Goal: Task Accomplishment & Management: Complete application form

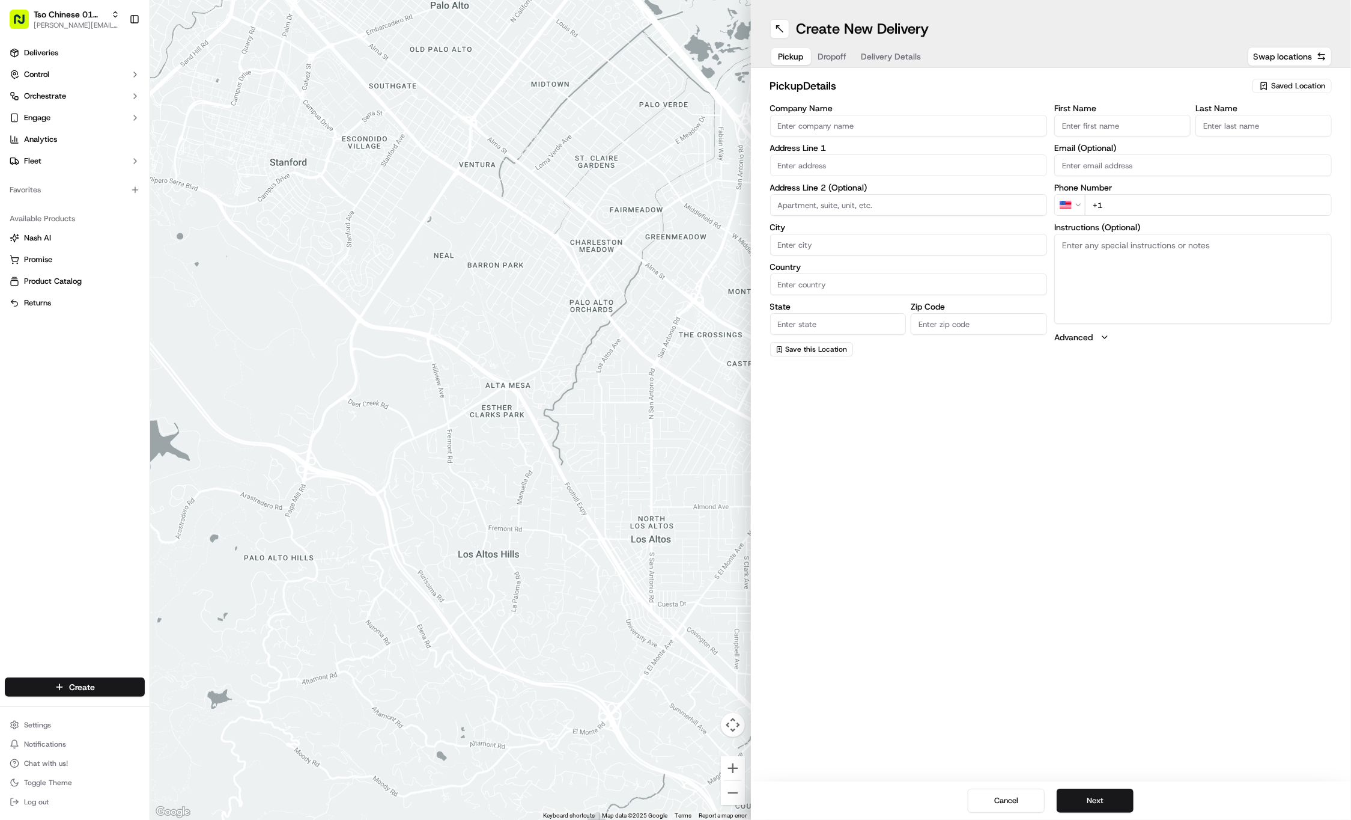
click at [1107, 133] on input "First Name" at bounding box center [1123, 126] width 136 height 22
paste input "[PERSON_NAME]"
type input "[PERSON_NAME]"
type input "."
click at [1203, 212] on input "+1" at bounding box center [1208, 205] width 247 height 22
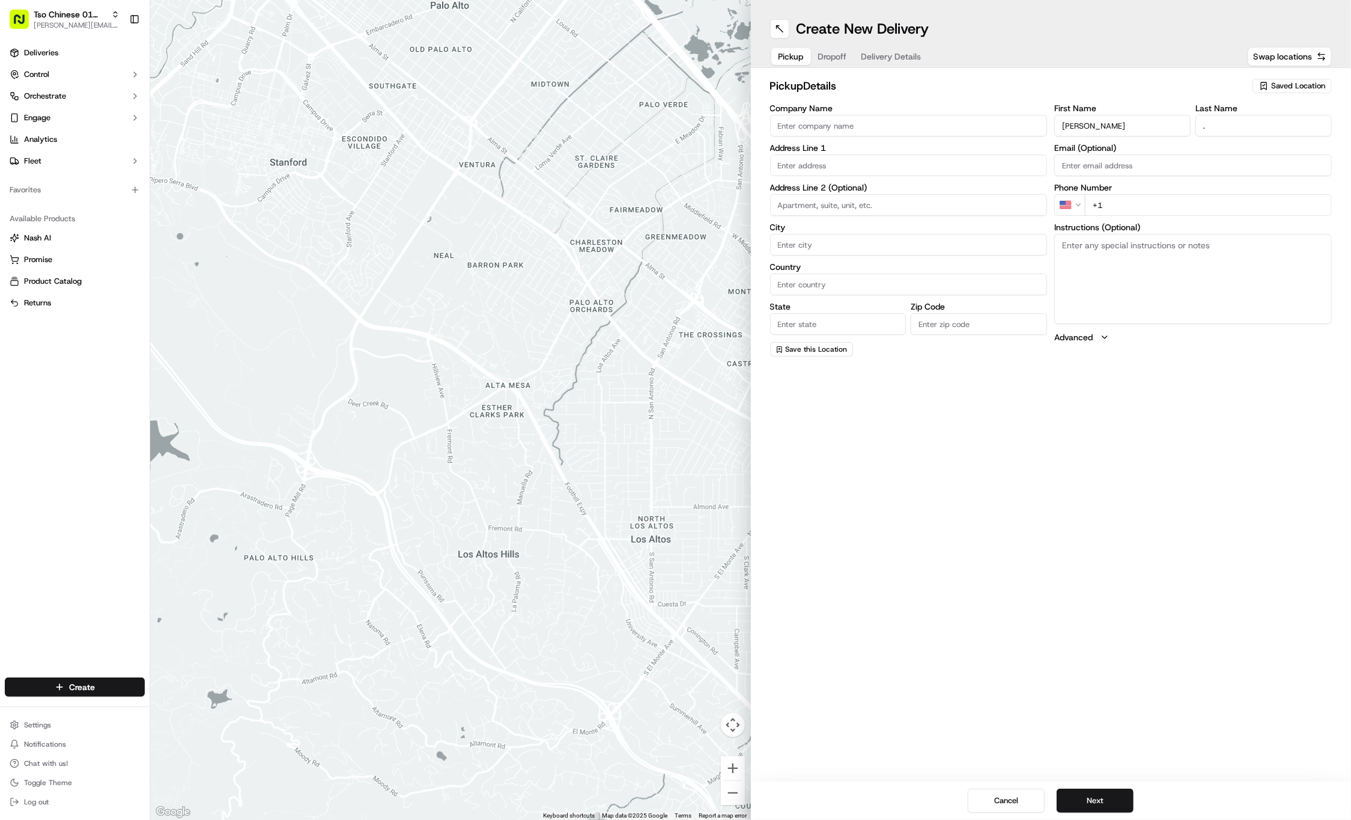
click at [1219, 207] on input "+1" at bounding box center [1208, 205] width 247 height 22
paste input "[PHONE_NUMBER]"
type input "[PHONE_NUMBER]"
click at [906, 156] on input "text" at bounding box center [909, 165] width 278 height 22
paste input "[STREET_ADDRESS][PERSON_NAME]"
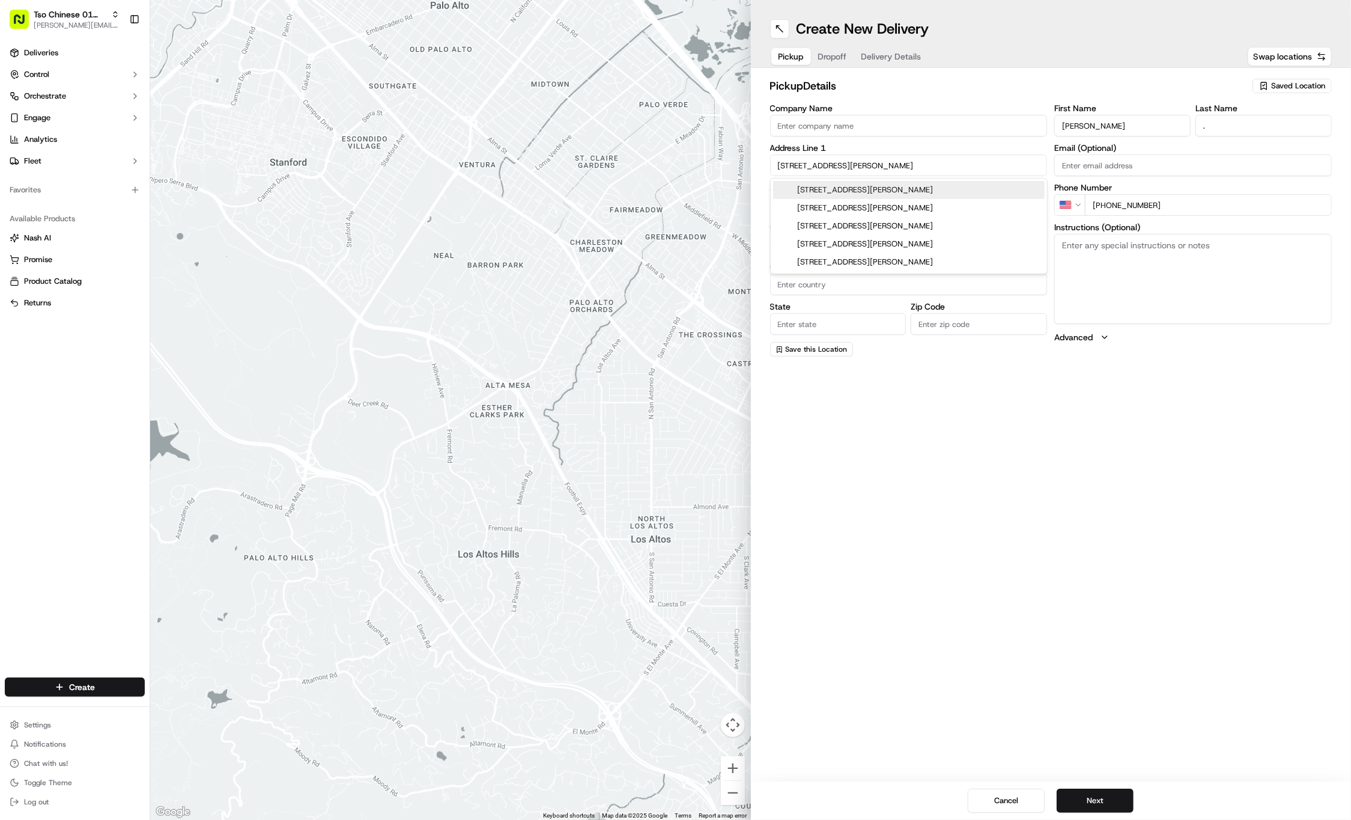
click at [909, 183] on div "[STREET_ADDRESS][PERSON_NAME]" at bounding box center [909, 190] width 272 height 18
type input "[STREET_ADDRESS][PERSON_NAME]"
type input "Austin"
type input "[GEOGRAPHIC_DATA]"
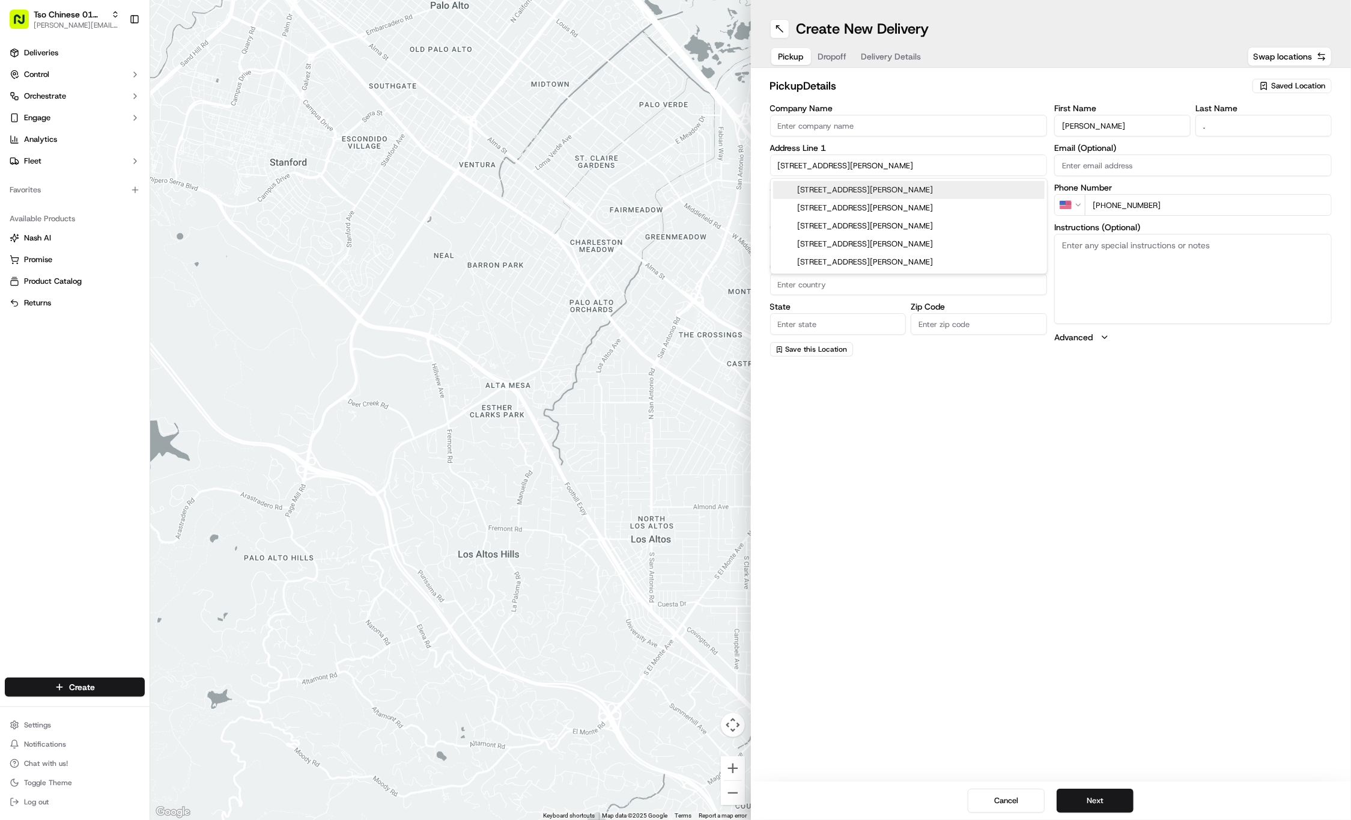
type input "78702"
type input "[STREET_ADDRESS][PERSON_NAME]"
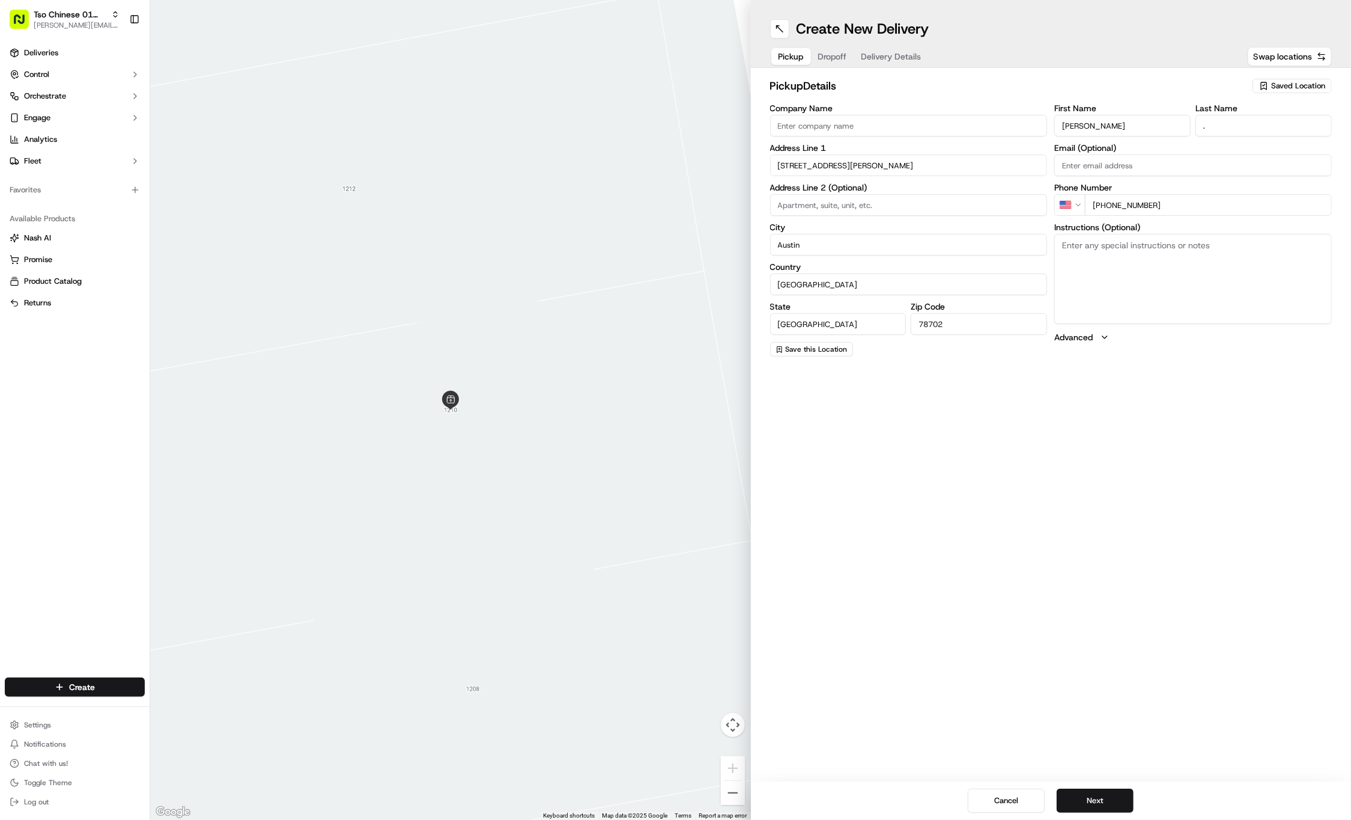
click at [1272, 87] on span "Saved Location" at bounding box center [1298, 86] width 54 height 11
click at [1264, 124] on div "(01) Tso Chinese Takeout & Delivery Cherrywood" at bounding box center [1265, 136] width 172 height 29
type input "(01) Tso Chinese Takeout & Delivery Cherrywood"
type input "[STREET_ADDRESS]"
type input "Ste E-5"
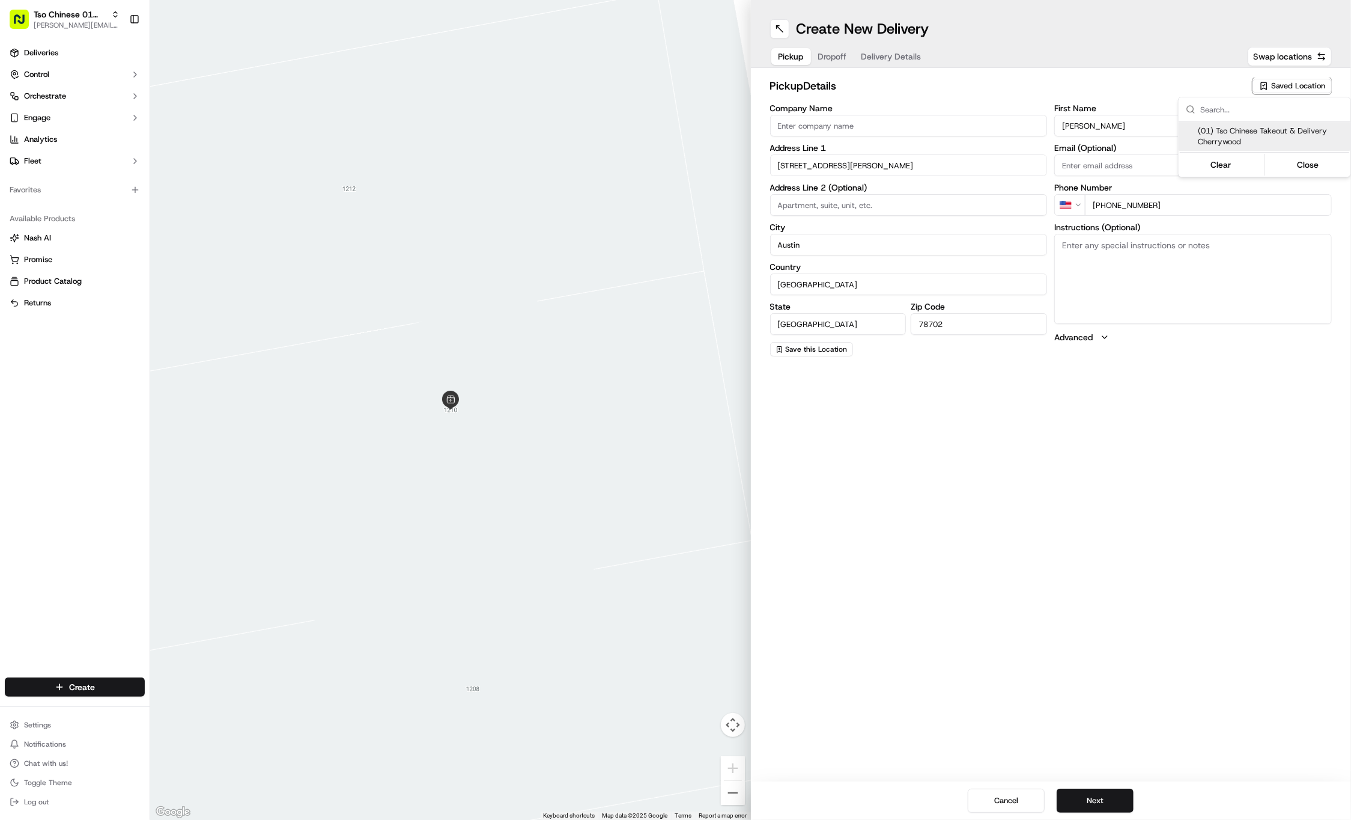
type input "US"
type input "78722"
type input "Tso Chinese"
type input "Cherrywood Manager"
type input "[EMAIL_ADDRESS][DOMAIN_NAME]"
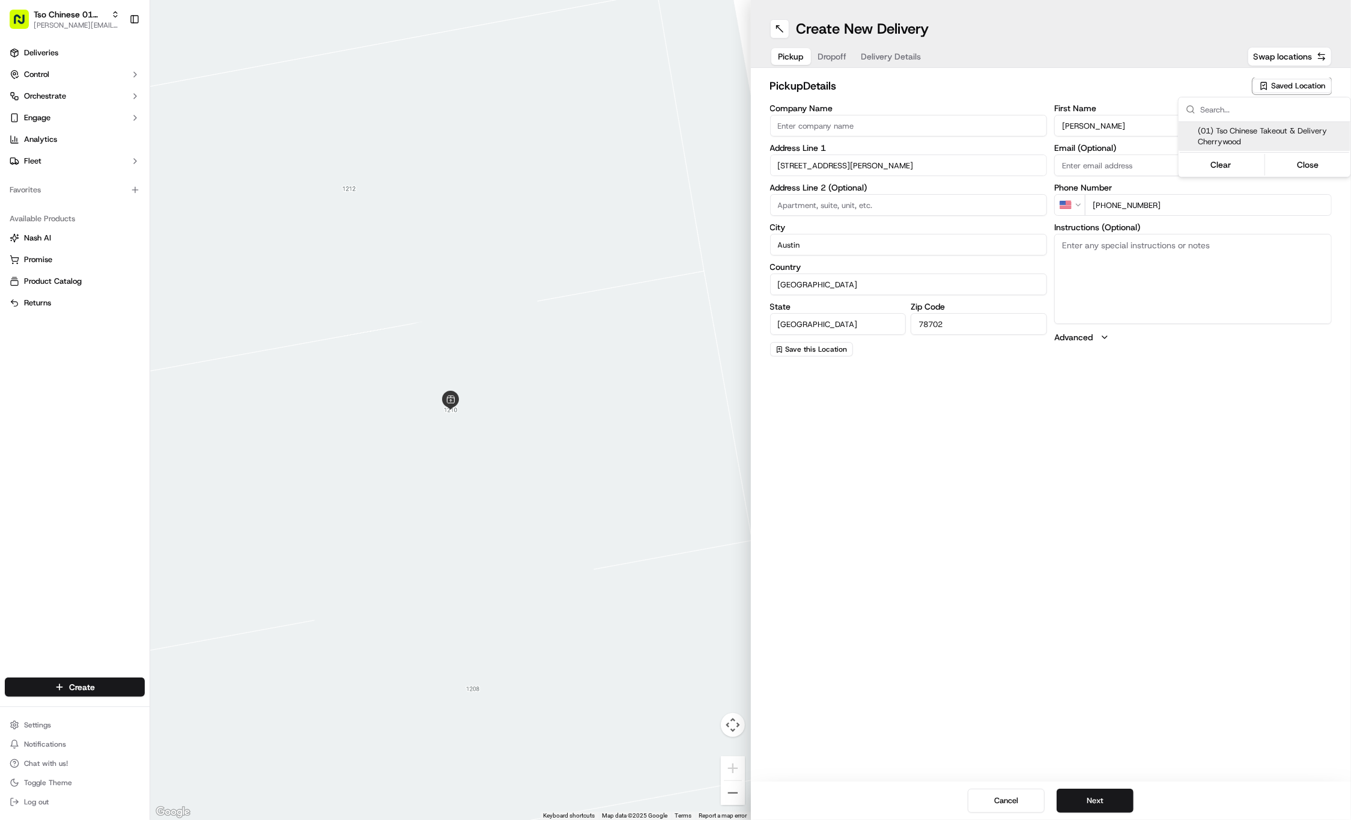
type input "[PHONE_NUMBER]"
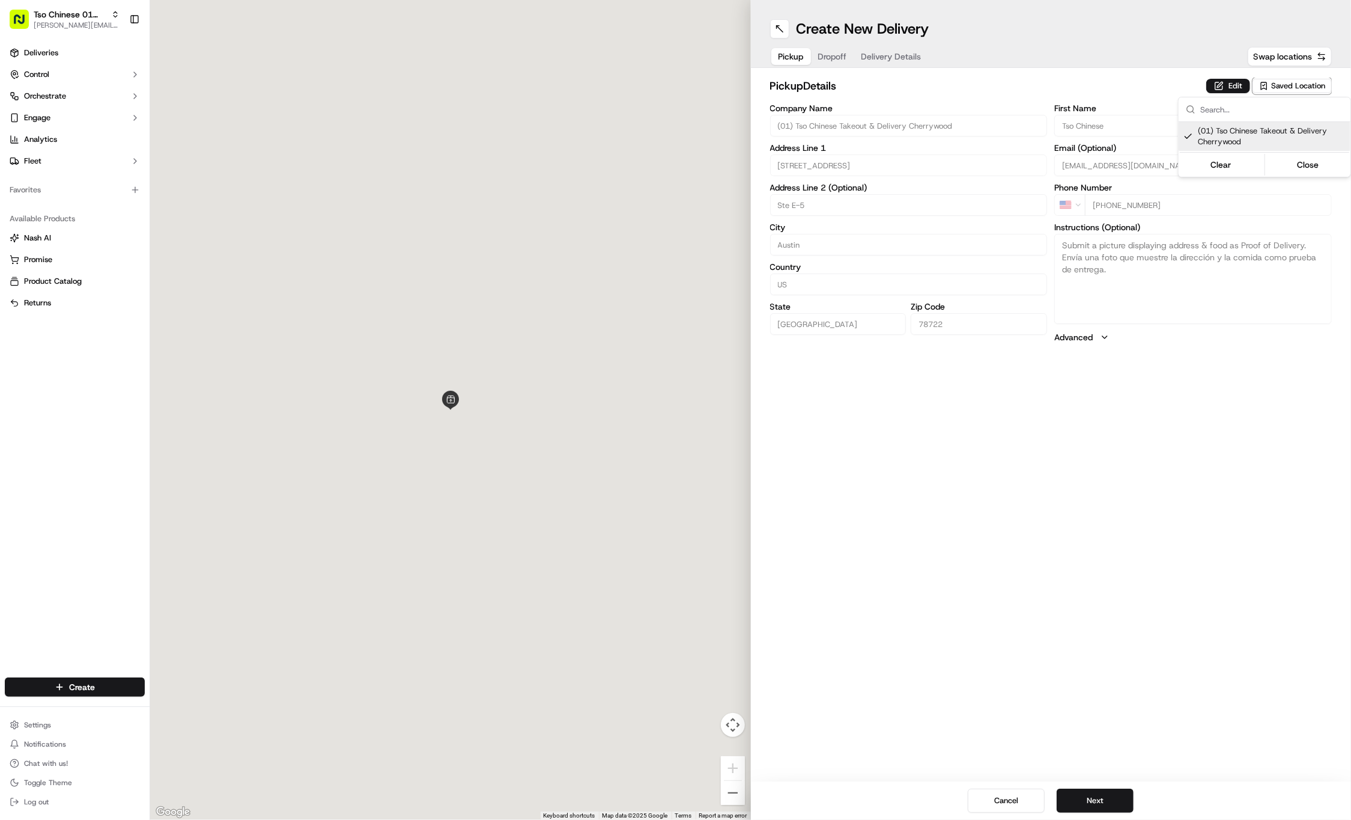
click at [1264, 124] on div "(01) Tso Chinese Takeout & Delivery Cherrywood" at bounding box center [1265, 136] width 172 height 29
type input "+1"
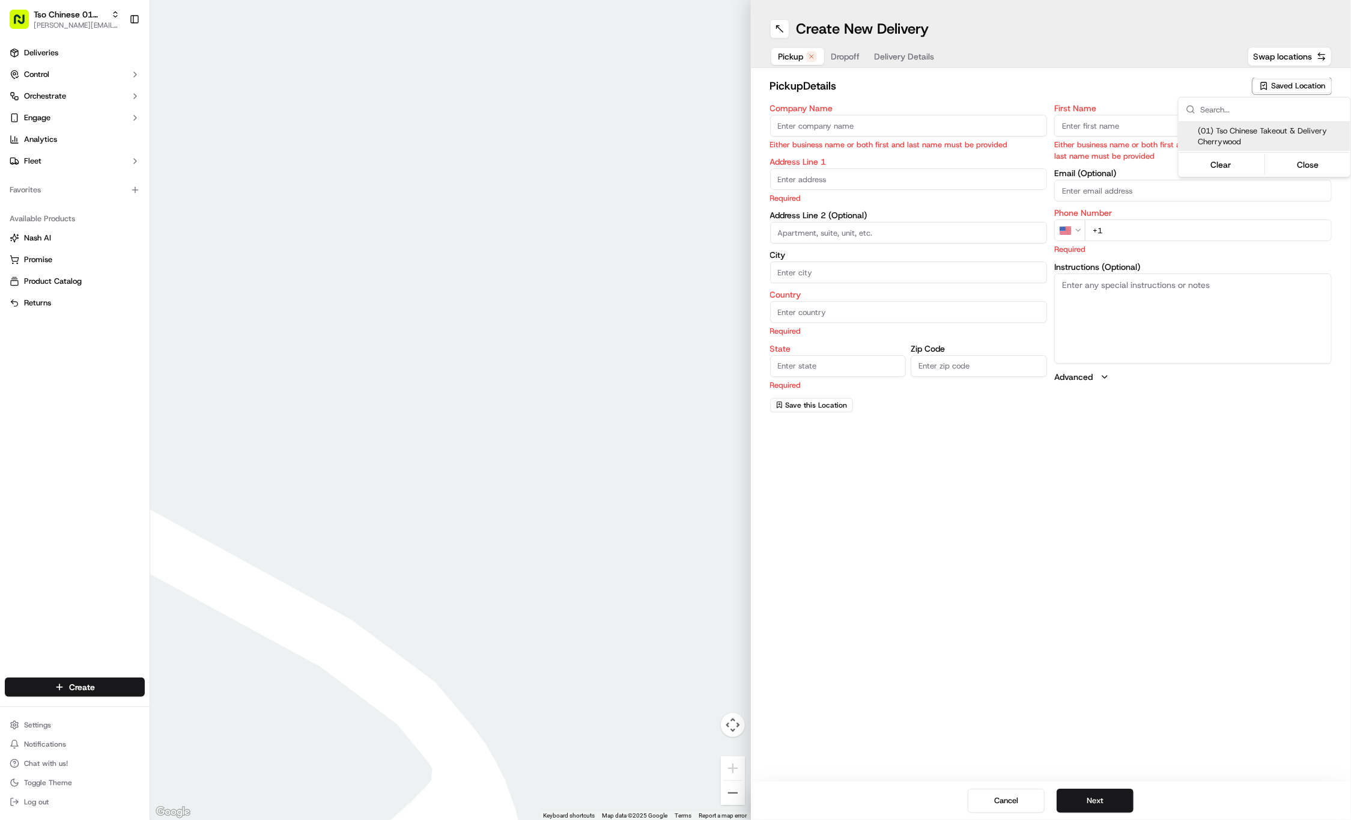
click at [1283, 142] on span "(01) Tso Chinese Takeout & Delivery Cherrywood" at bounding box center [1272, 137] width 148 height 22
type input "(01) Tso Chinese Takeout & Delivery Cherrywood"
type input "Ste E-5"
type input "Austin"
type input "US"
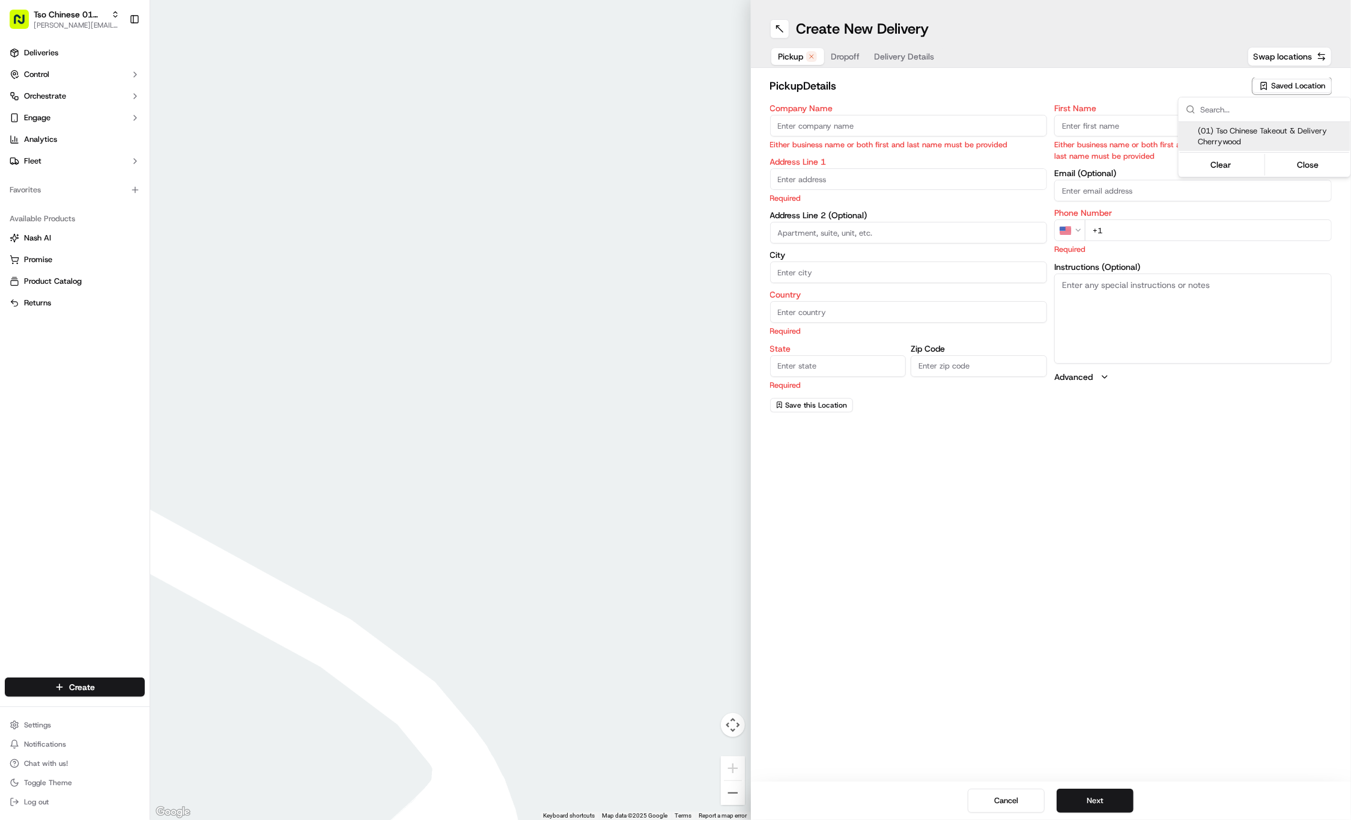
type input "[GEOGRAPHIC_DATA]"
type input "78722"
type input "Tso Chinese"
type input "Cherrywood Manager"
type input "[EMAIL_ADDRESS][DOMAIN_NAME]"
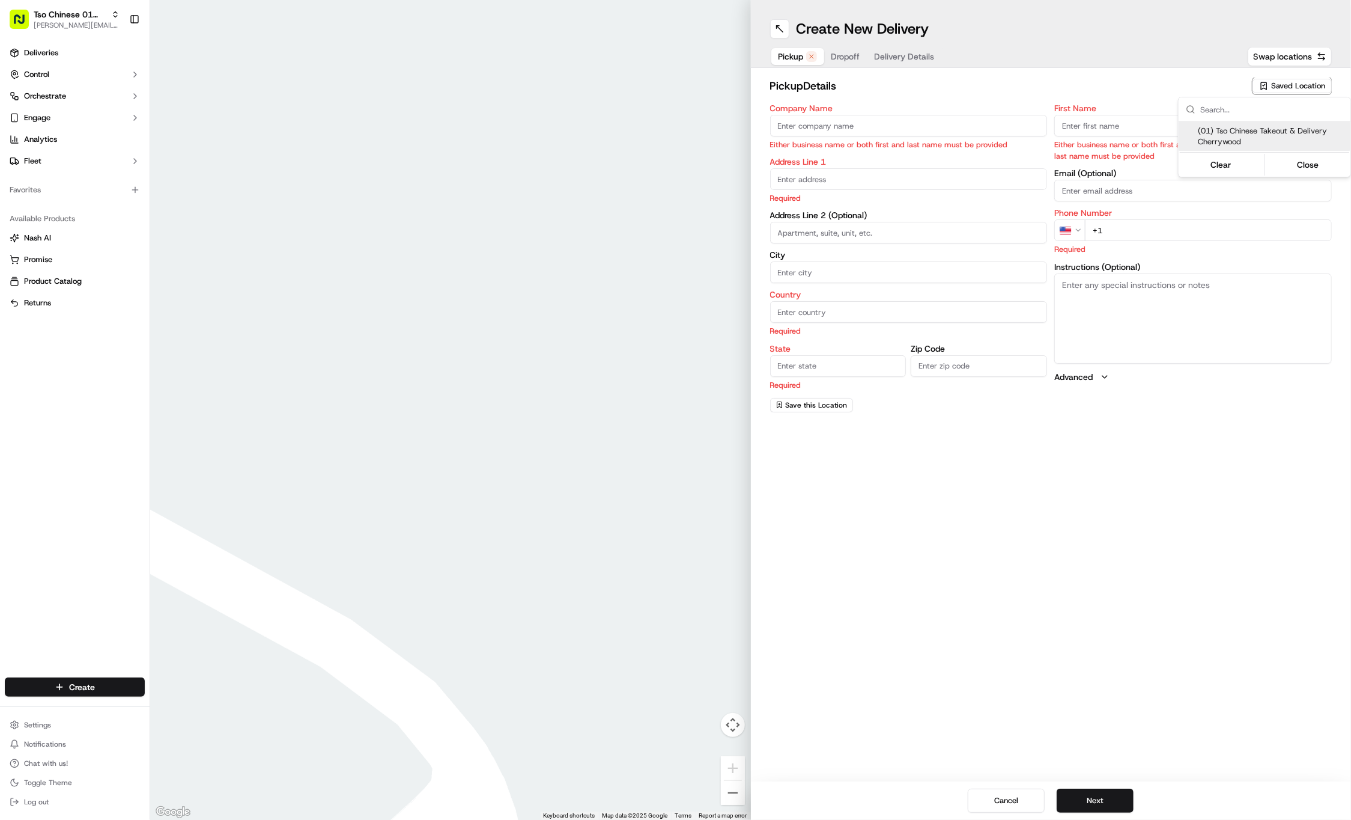
type input "[PHONE_NUMBER]"
type input "[STREET_ADDRESS]"
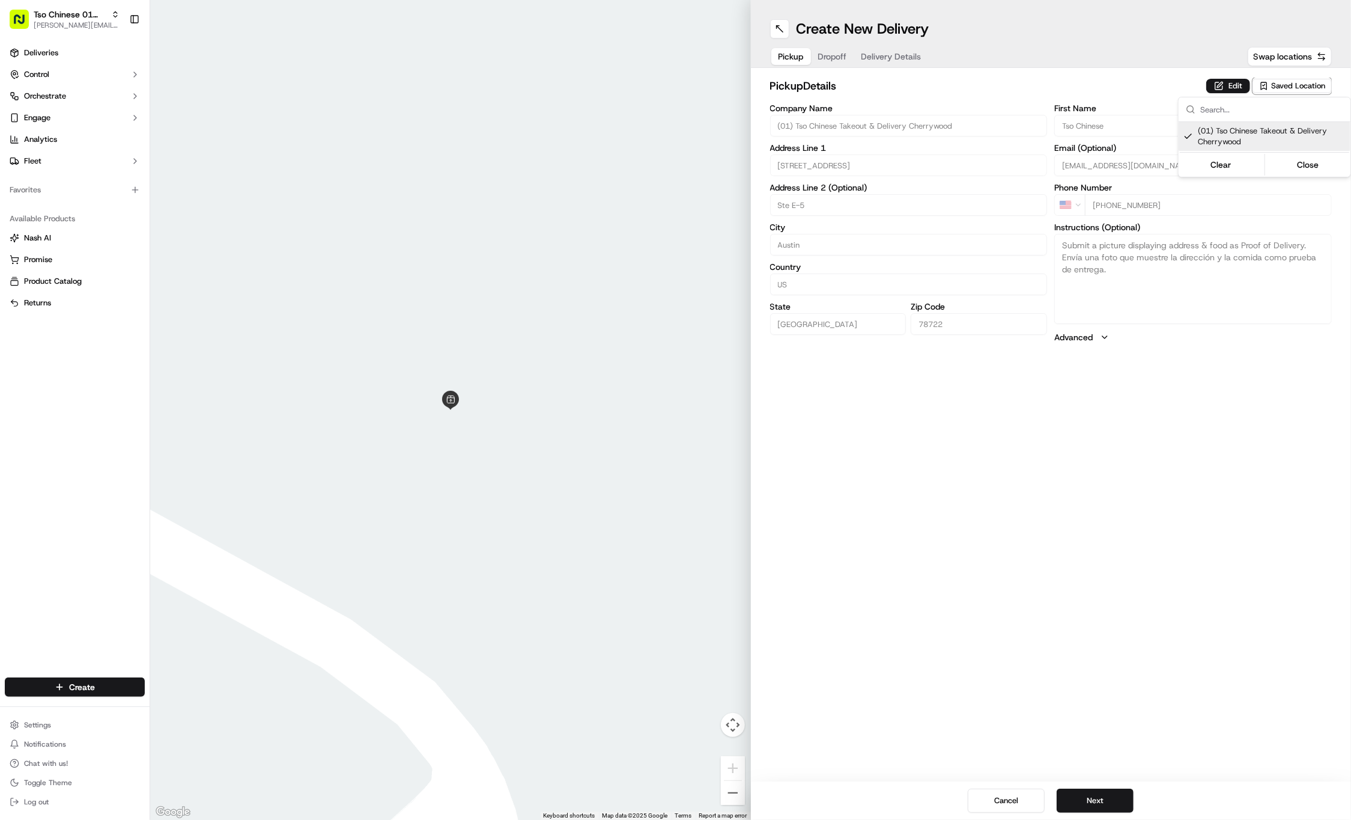
click at [844, 53] on html "Tso Chinese 01 Cherrywood [PERSON_NAME][EMAIL_ADDRESS][DOMAIN_NAME] Toggle Side…" at bounding box center [675, 410] width 1351 height 820
click at [844, 53] on span "Dropoff" at bounding box center [832, 56] width 29 height 12
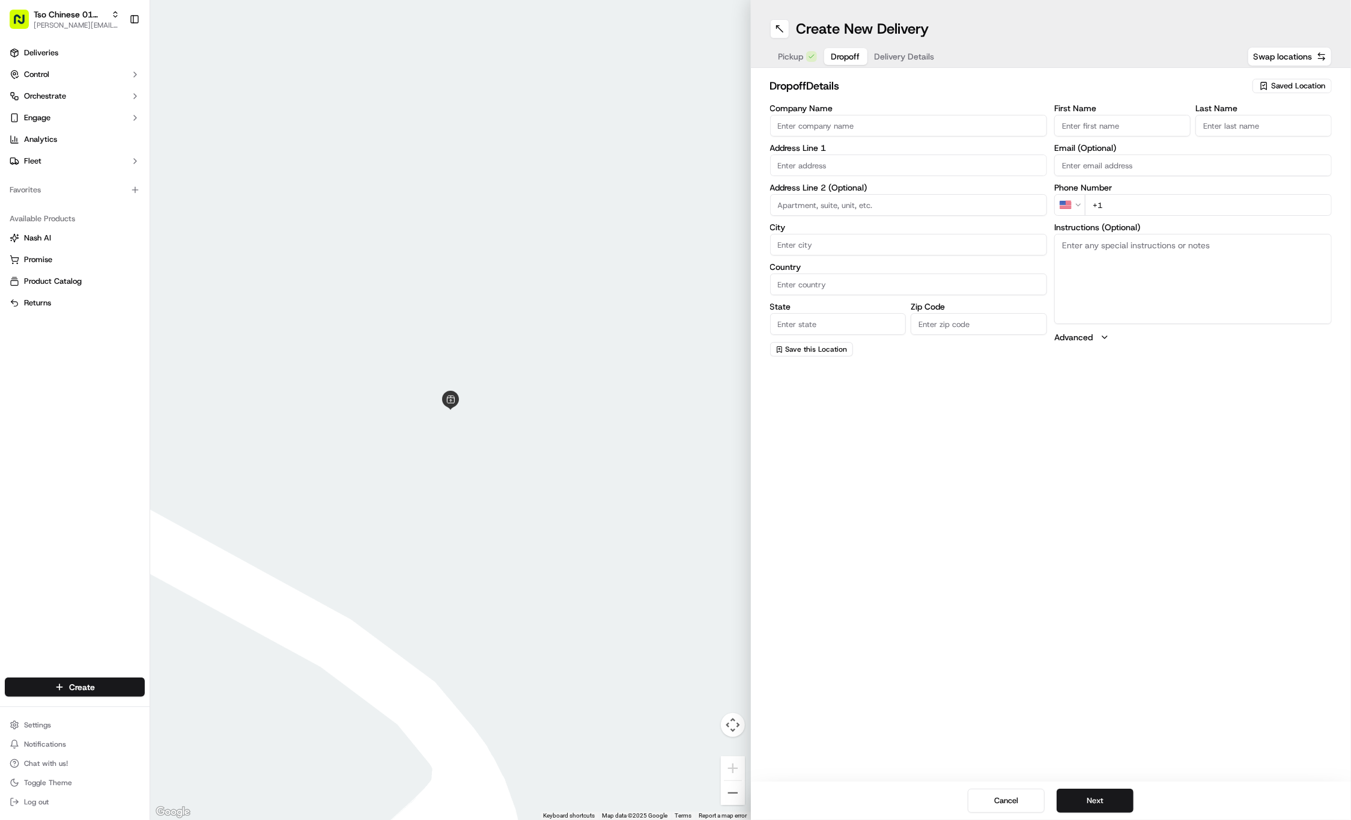
click at [1070, 119] on input "First Name" at bounding box center [1123, 126] width 136 height 22
paste input "[PERSON_NAME]"
type input "[PERSON_NAME]"
type input "."
click at [1163, 215] on div "First Name [PERSON_NAME] Last Name . Required Email (Optional) Phone Number US …" at bounding box center [1194, 231] width 278 height 254
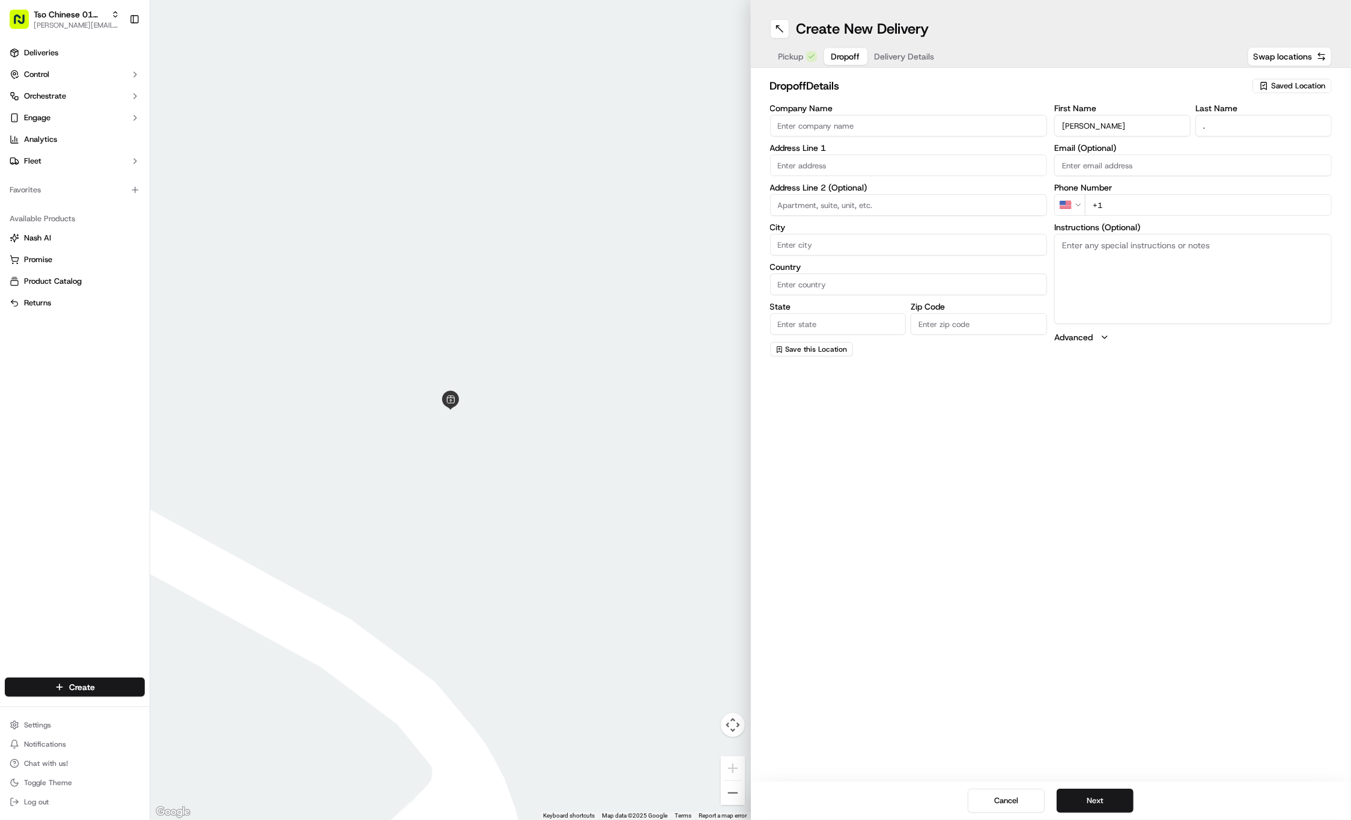
click at [1192, 208] on input "+1" at bounding box center [1208, 205] width 247 height 22
paste input "[PHONE_NUMBER]"
type input "[PHONE_NUMBER]"
click at [791, 155] on input "text" at bounding box center [909, 165] width 278 height 22
paste input "[STREET_ADDRESS][PERSON_NAME]"
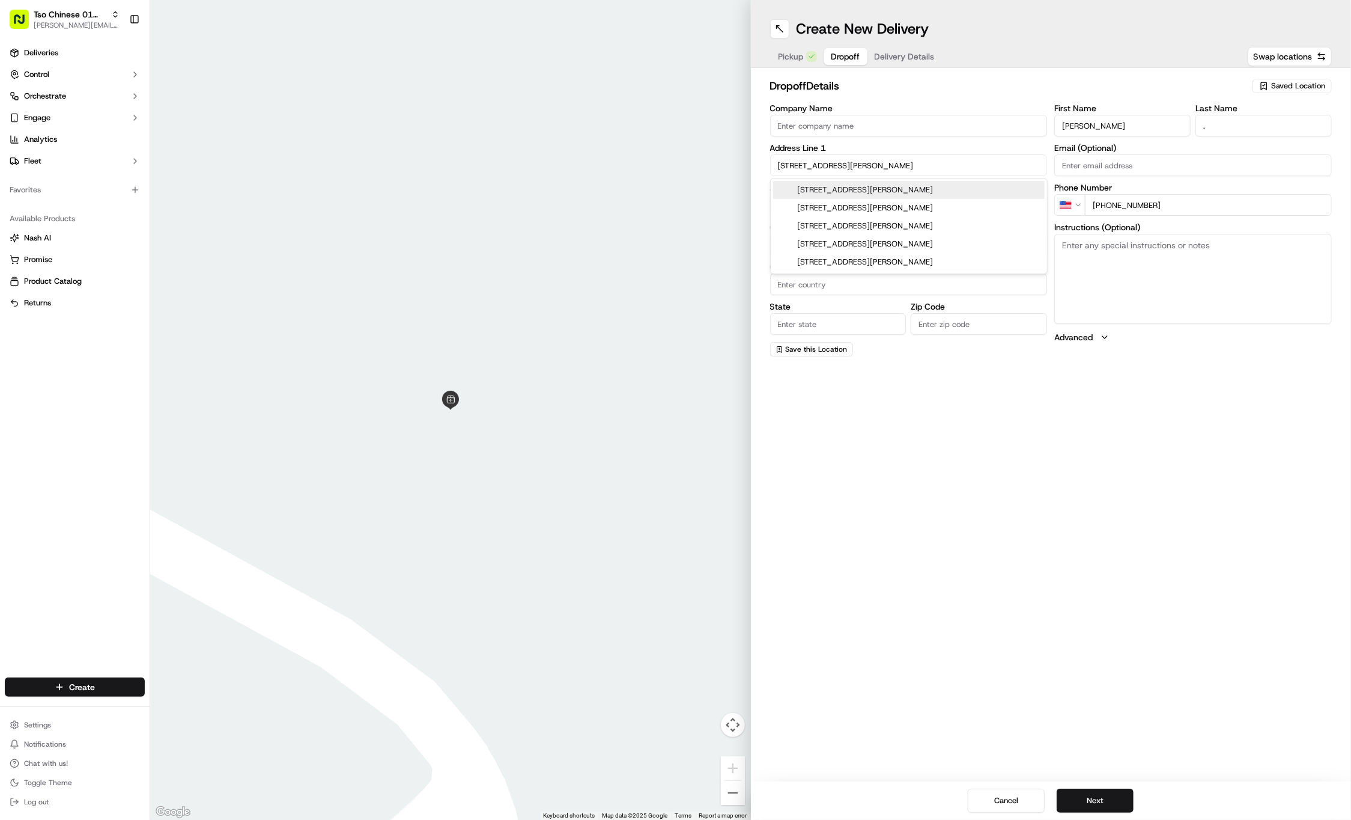
click at [849, 190] on div "[STREET_ADDRESS][PERSON_NAME]" at bounding box center [909, 190] width 272 height 18
type input "[STREET_ADDRESS][PERSON_NAME]"
type input "Austin"
type input "[GEOGRAPHIC_DATA]"
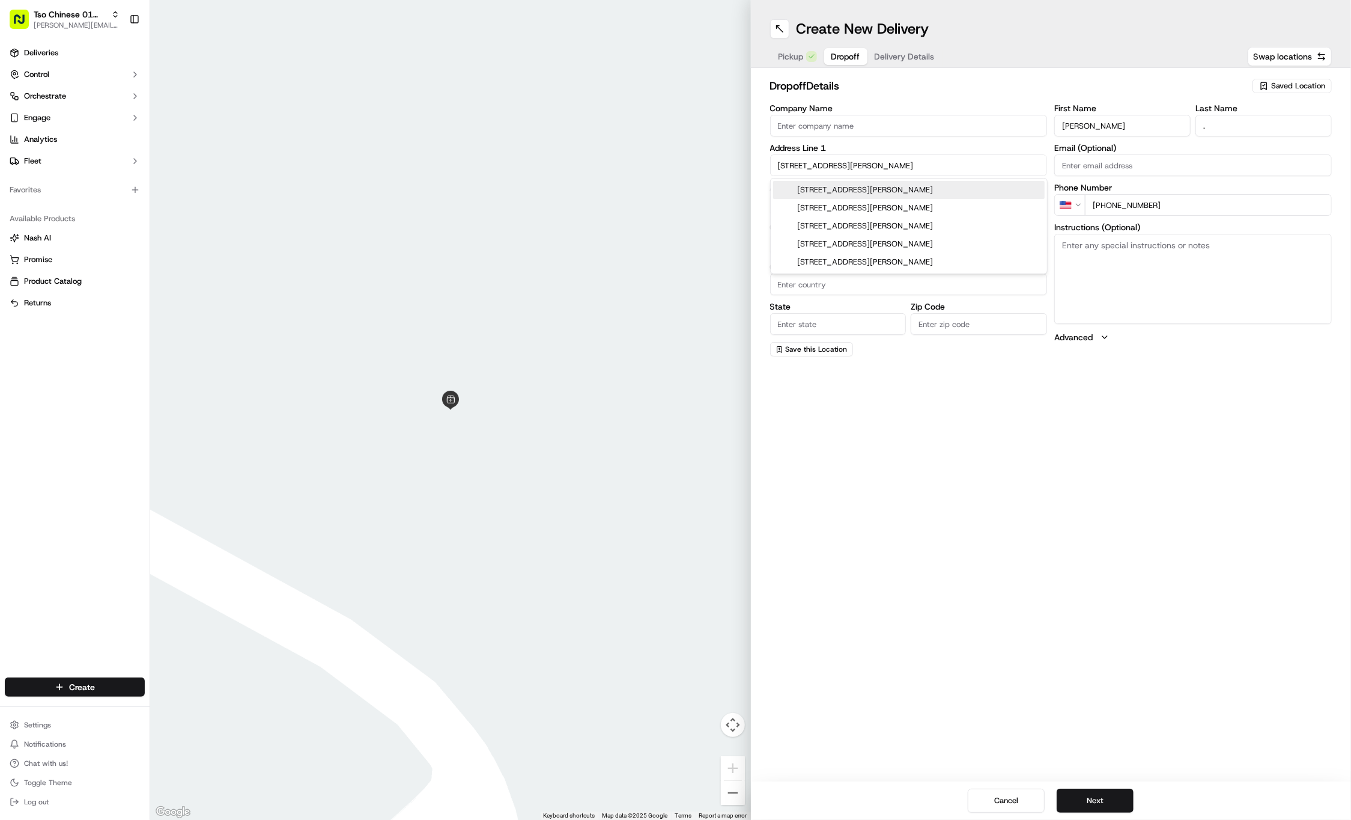
type input "78702"
type input "[STREET_ADDRESS][PERSON_NAME]"
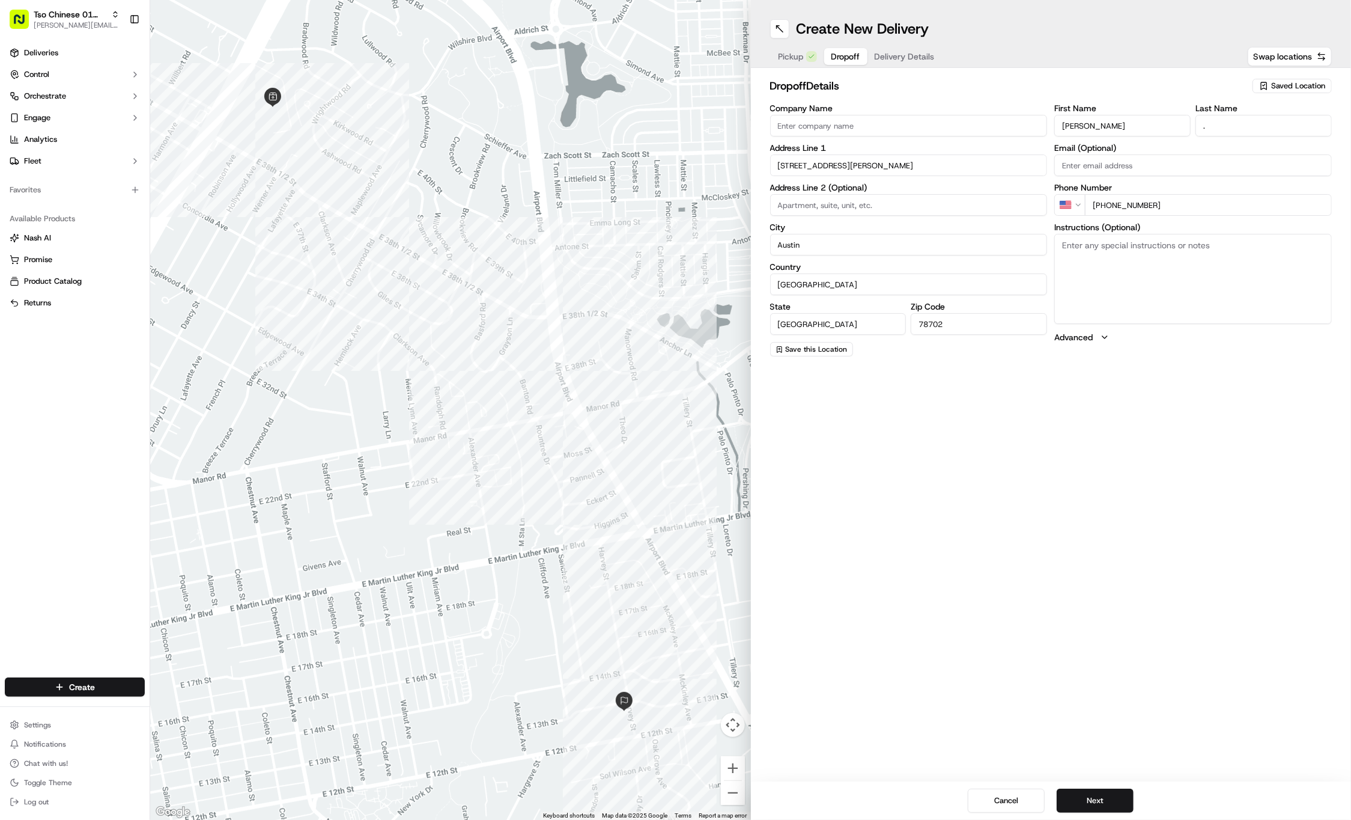
click at [922, 56] on span "Delivery Details" at bounding box center [905, 56] width 60 height 12
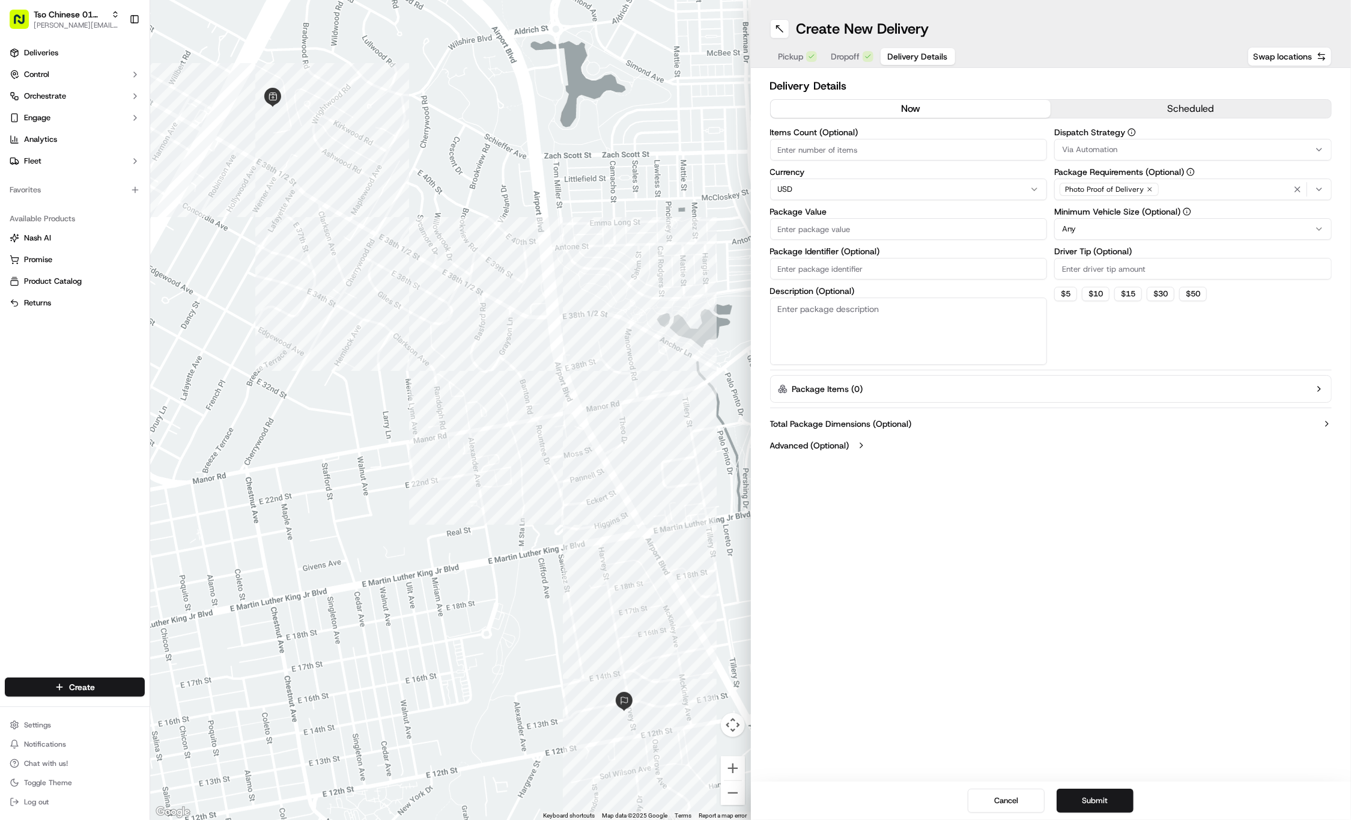
click at [1262, 142] on button "Via Automation" at bounding box center [1194, 150] width 278 height 22
click at [1125, 207] on div "Tso Cherrywood Strategy" at bounding box center [1142, 215] width 172 height 18
click at [1145, 68] on html "Tso Chinese 01 Cherrywood [PERSON_NAME][EMAIL_ADDRESS][DOMAIN_NAME] Toggle Side…" at bounding box center [675, 410] width 1351 height 820
click at [1149, 190] on icon "button" at bounding box center [1149, 189] width 7 height 7
click at [1149, 190] on div "Select requirements" at bounding box center [1194, 189] width 272 height 11
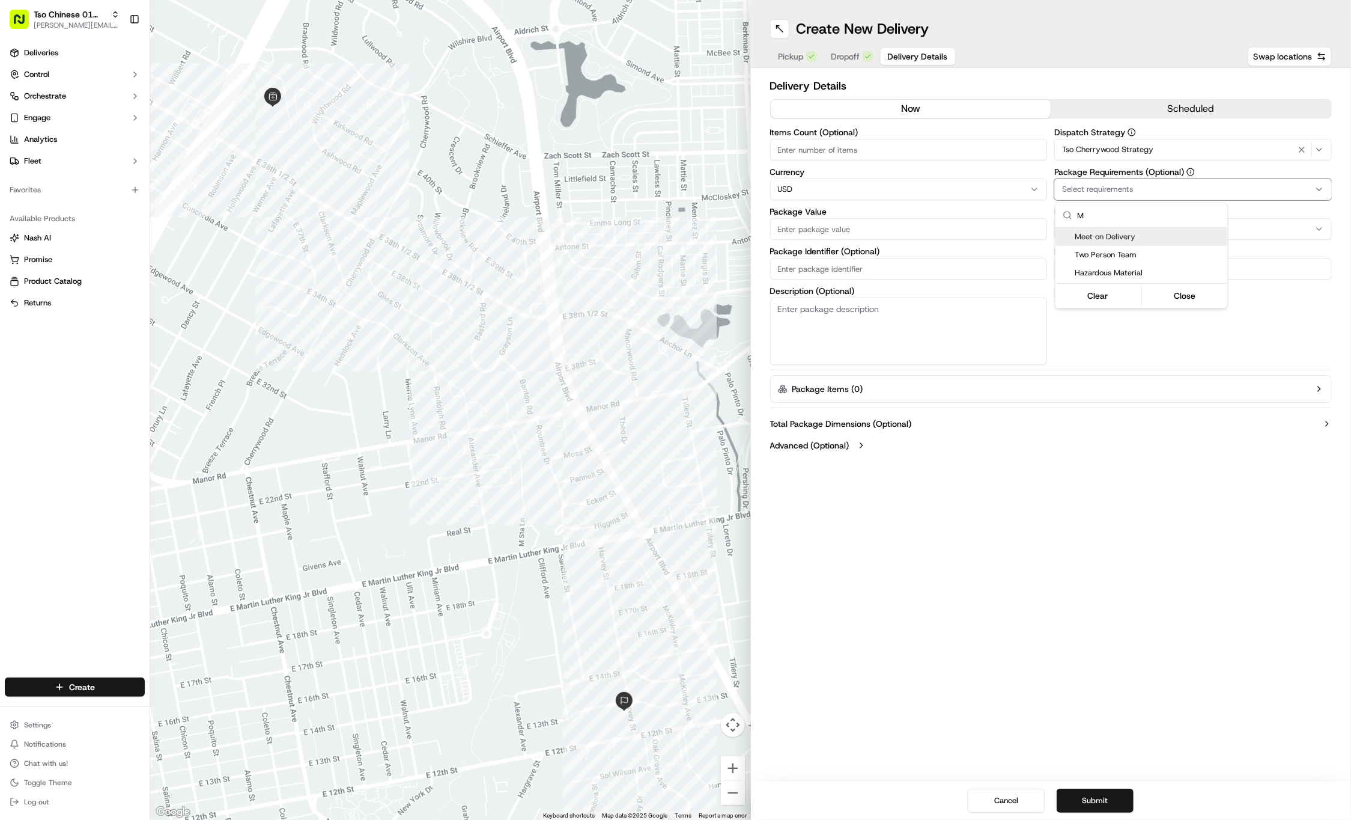
type input "M"
click at [1145, 237] on span "Meet on Delivery" at bounding box center [1149, 236] width 148 height 11
click at [1133, 73] on html "Tso Chinese 01 Cherrywood [PERSON_NAME][EMAIL_ADDRESS][DOMAIN_NAME] Toggle Side…" at bounding box center [675, 410] width 1351 height 820
click at [1107, 272] on input "Driver Tip (Optional)" at bounding box center [1194, 269] width 278 height 22
type input "2"
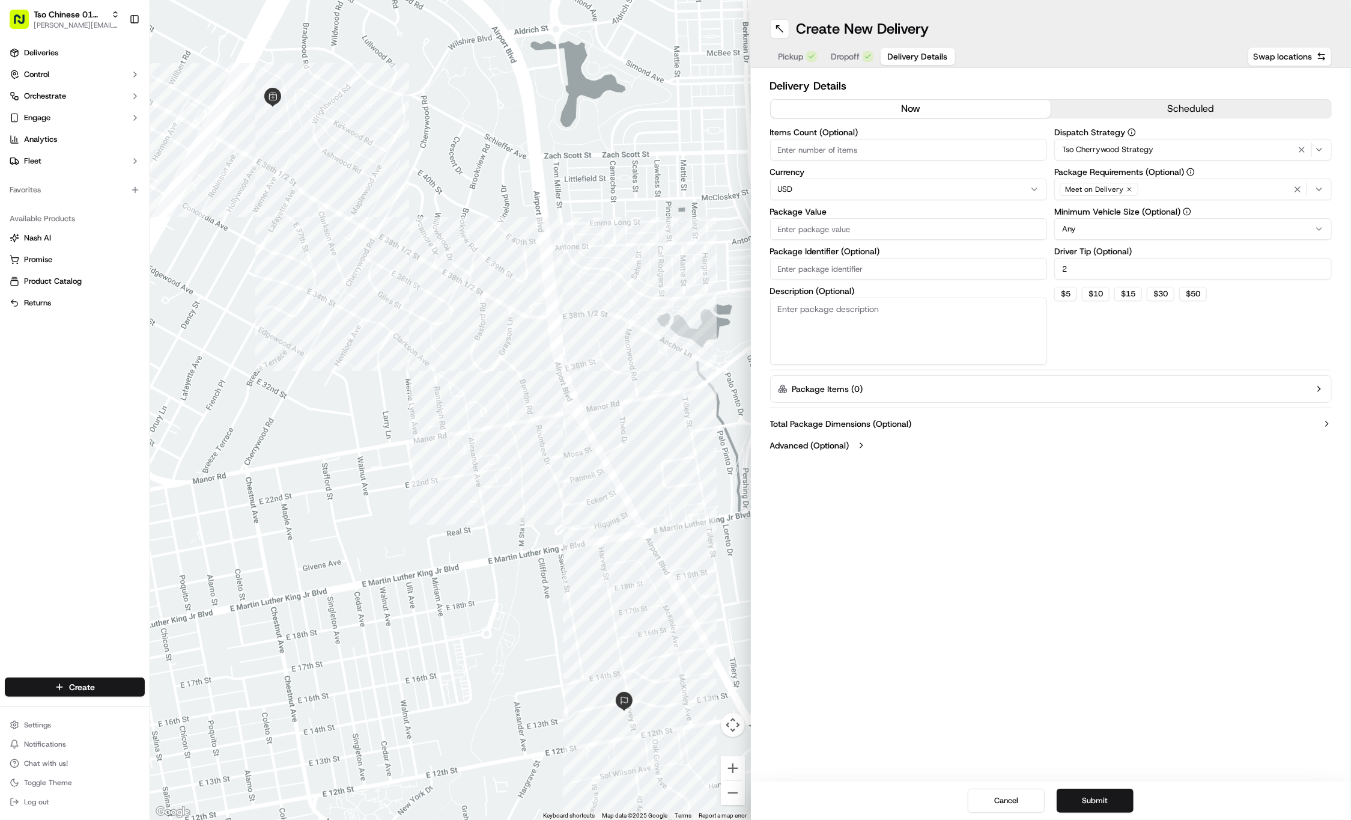
click at [975, 231] on input "Package Value" at bounding box center [909, 229] width 278 height 22
type input "48.55"
click at [822, 270] on input "Package Identifier (Optional)" at bounding box center [909, 269] width 278 height 22
paste input "#RDSRXTG"
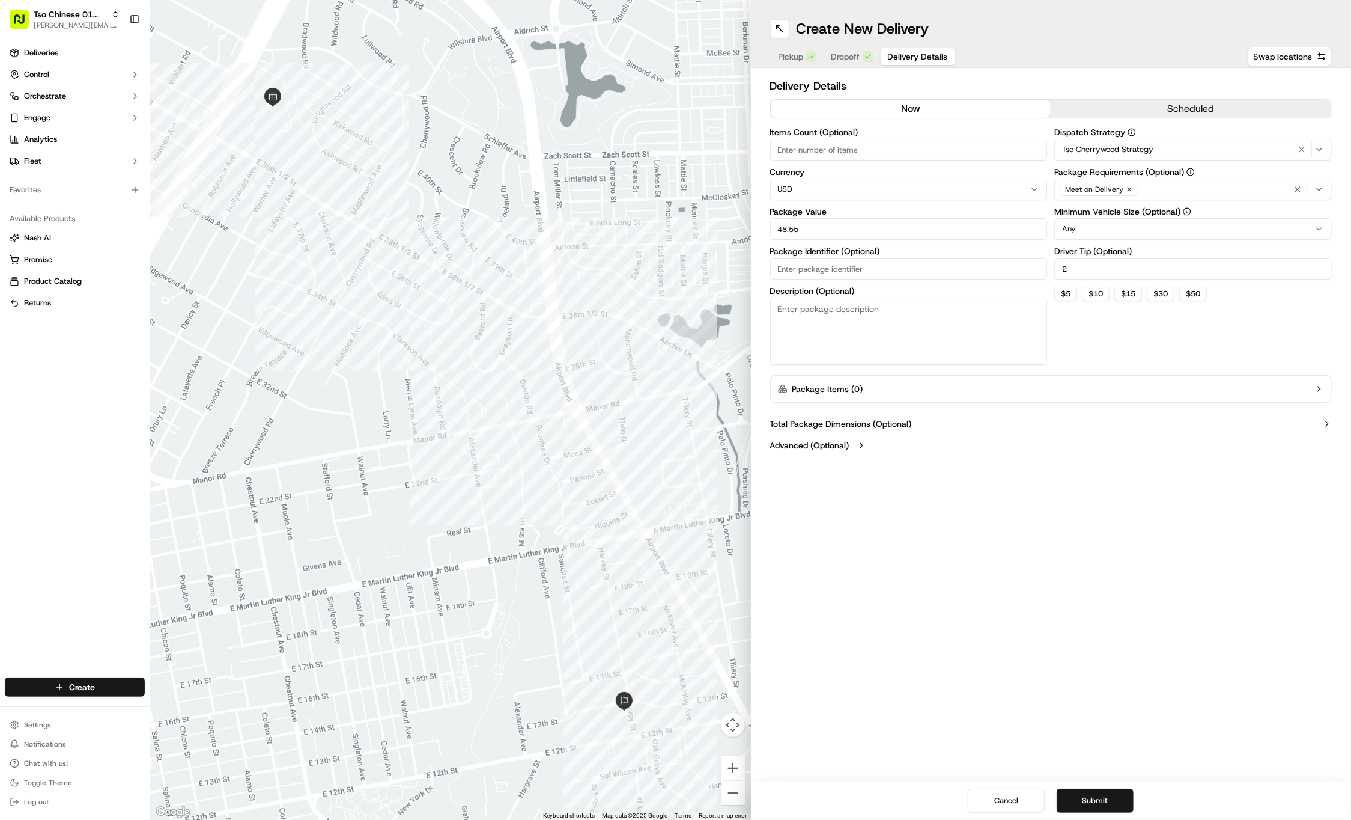
type input "#RDSRXTG"
click at [848, 53] on span "Dropoff" at bounding box center [846, 56] width 29 height 12
click at [909, 58] on span "Delivery Details" at bounding box center [918, 56] width 60 height 12
click at [1085, 792] on button "Submit" at bounding box center [1095, 800] width 77 height 24
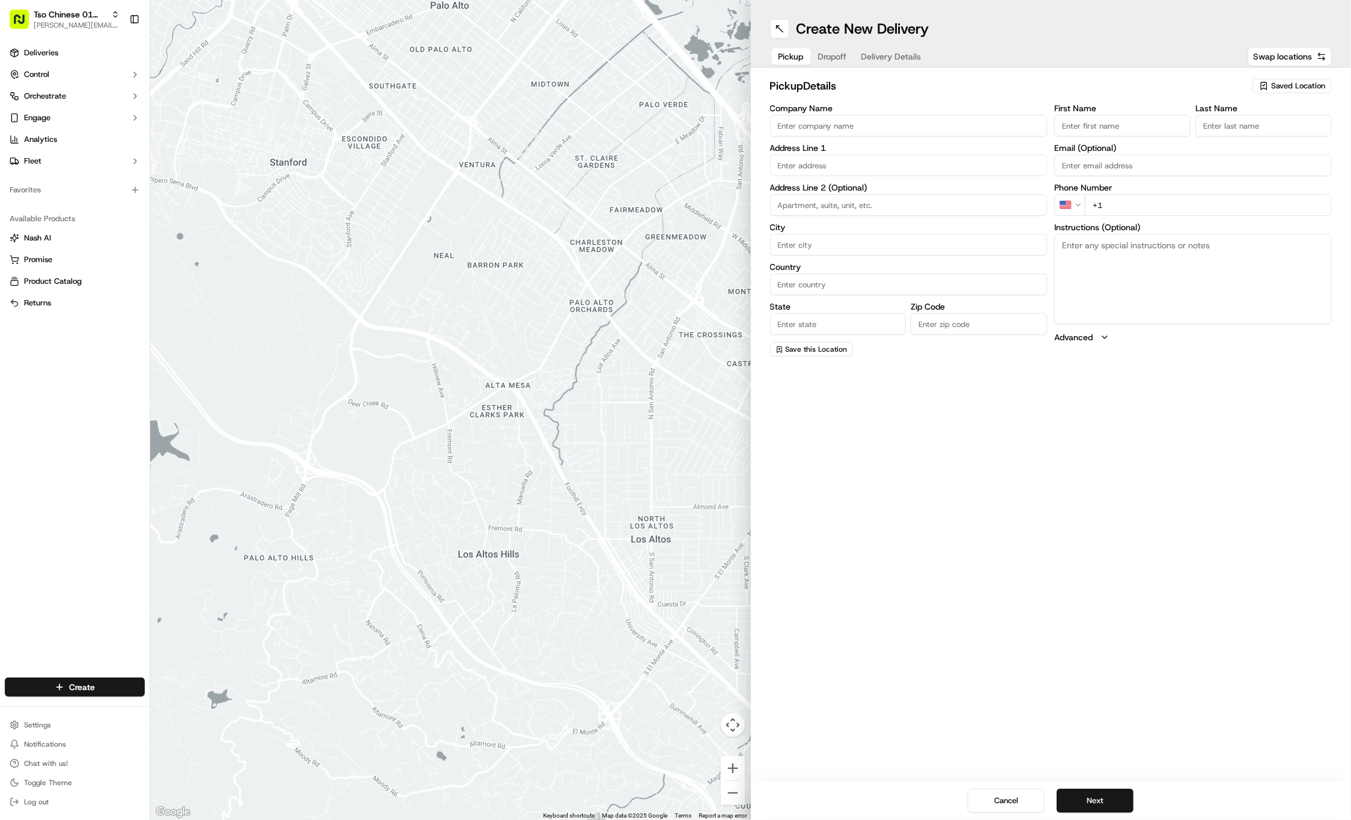
click at [1270, 85] on div "Saved Location" at bounding box center [1292, 86] width 79 height 14
click at [1229, 125] on div "(01) Tso Chinese Takeout & Delivery Cherrywood" at bounding box center [1265, 136] width 172 height 29
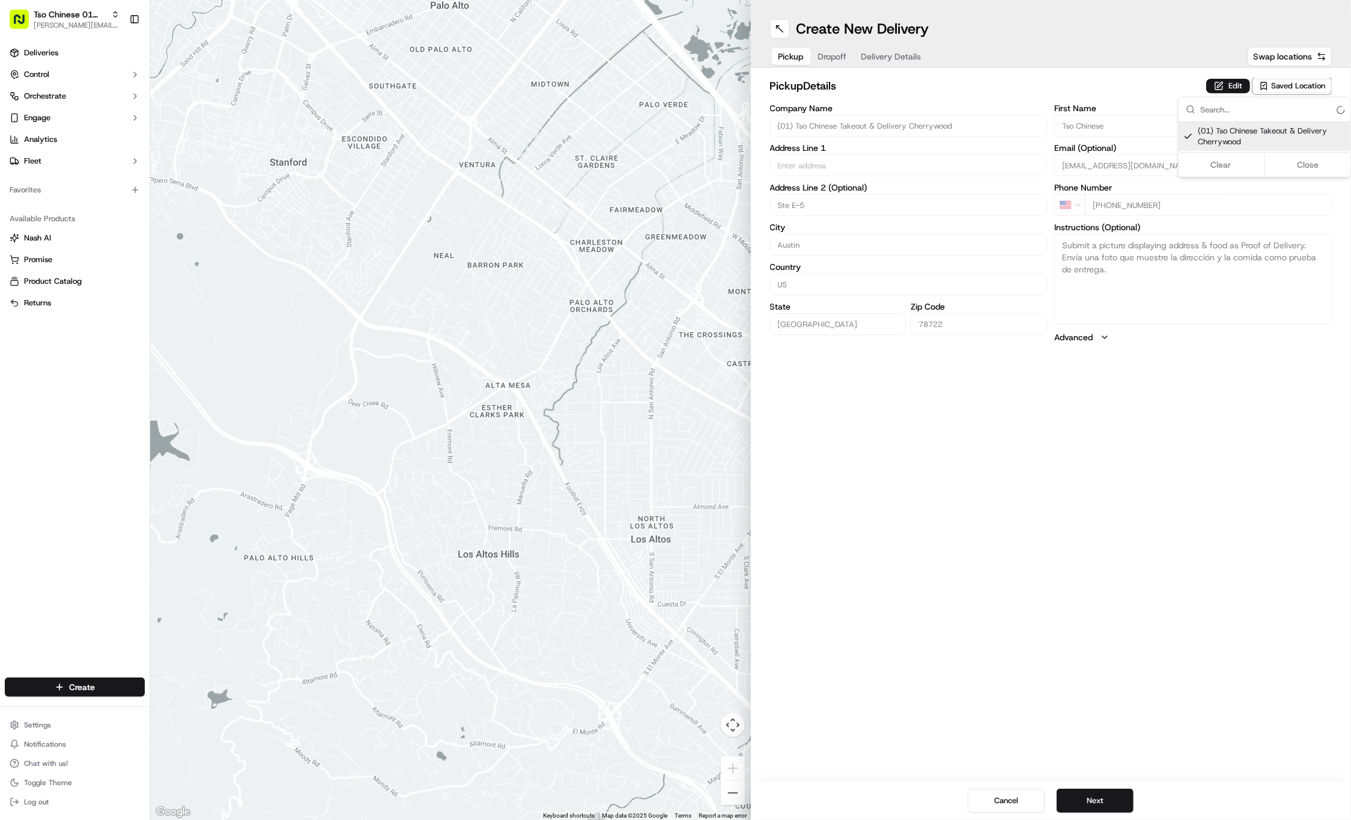
type input "(01) Tso Chinese Takeout & Delivery Cherrywood"
type input "Ste E-5"
type input "Austin"
type input "US"
type input "[GEOGRAPHIC_DATA]"
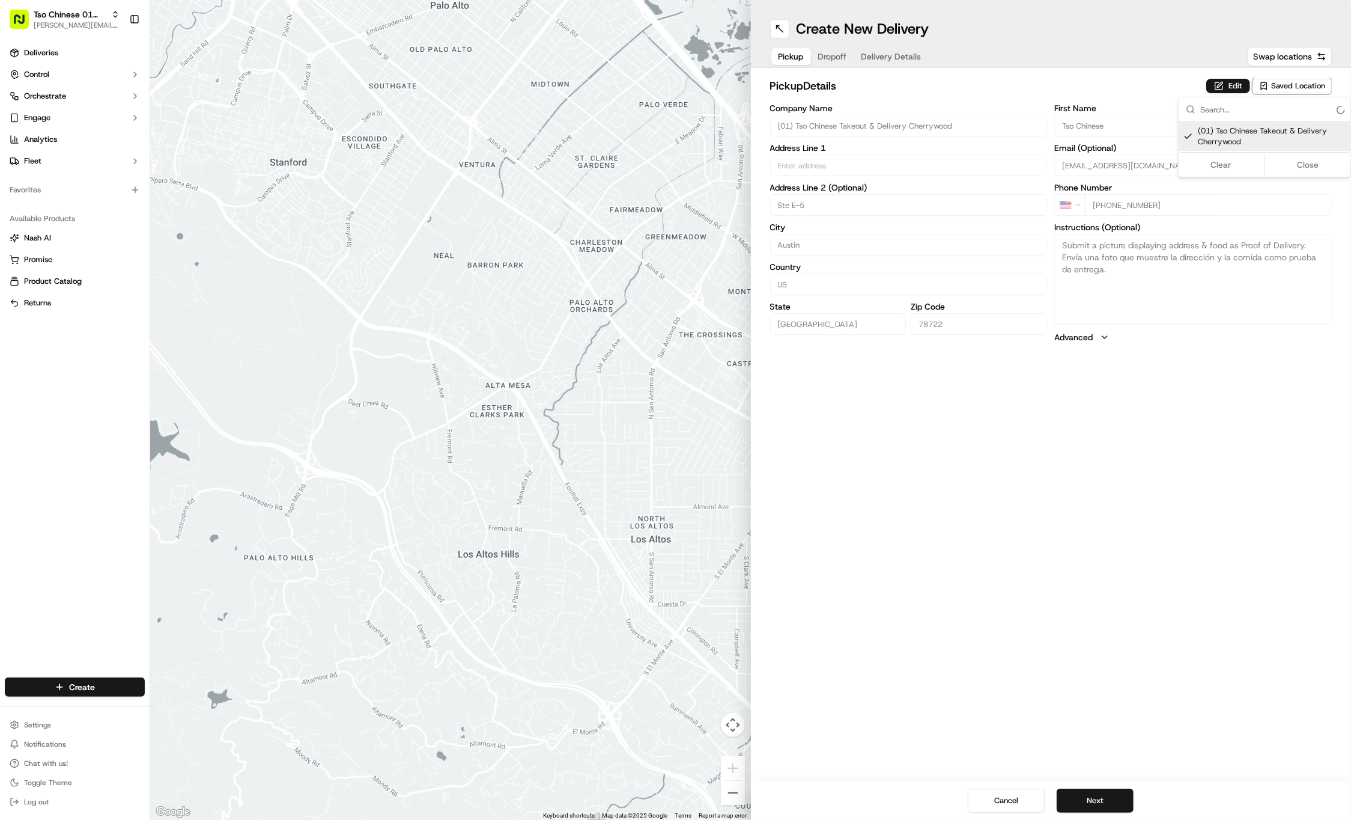
type input "78722"
type input "Tso Chinese"
type input "Cherrywood Manager"
type input "[EMAIL_ADDRESS][DOMAIN_NAME]"
type input "[PHONE_NUMBER]"
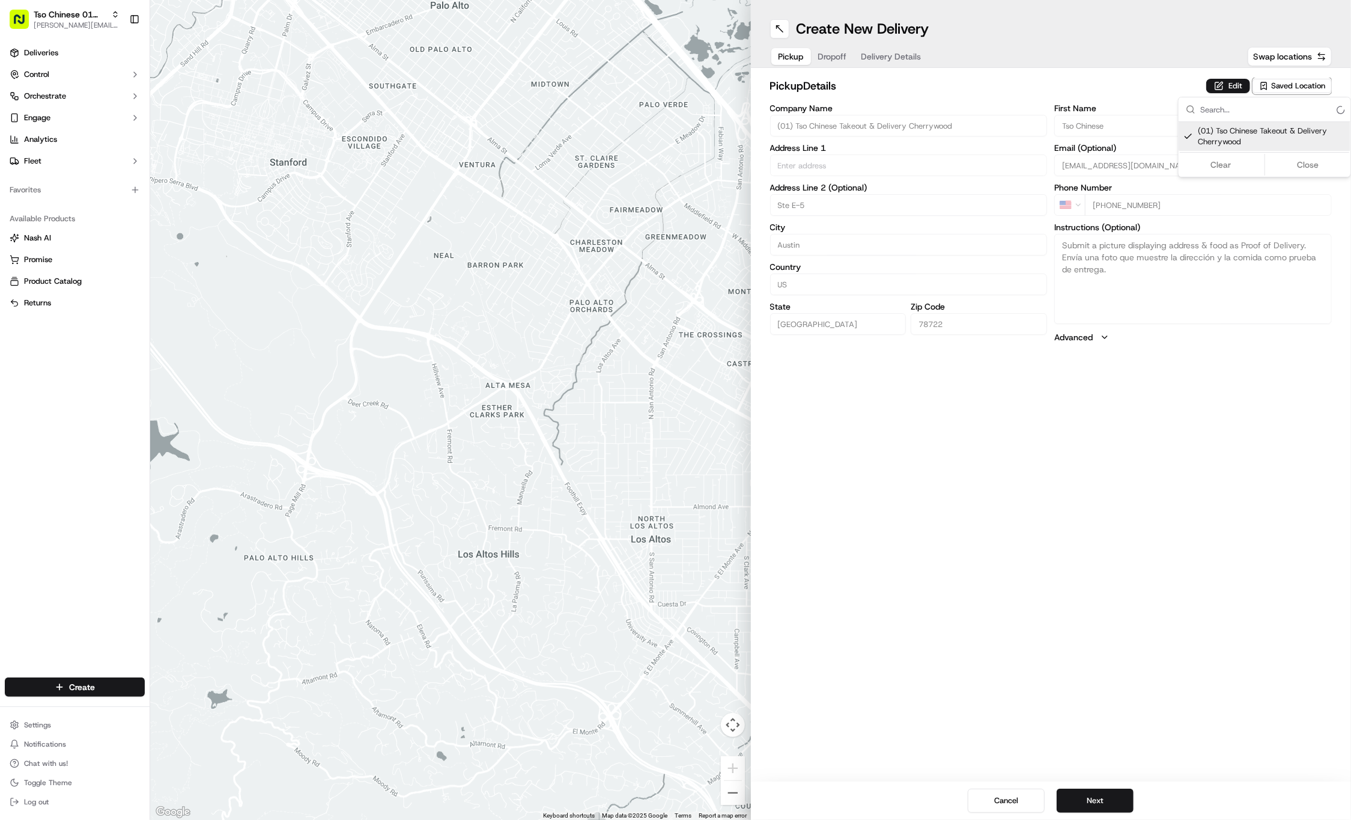
type input "[STREET_ADDRESS]"
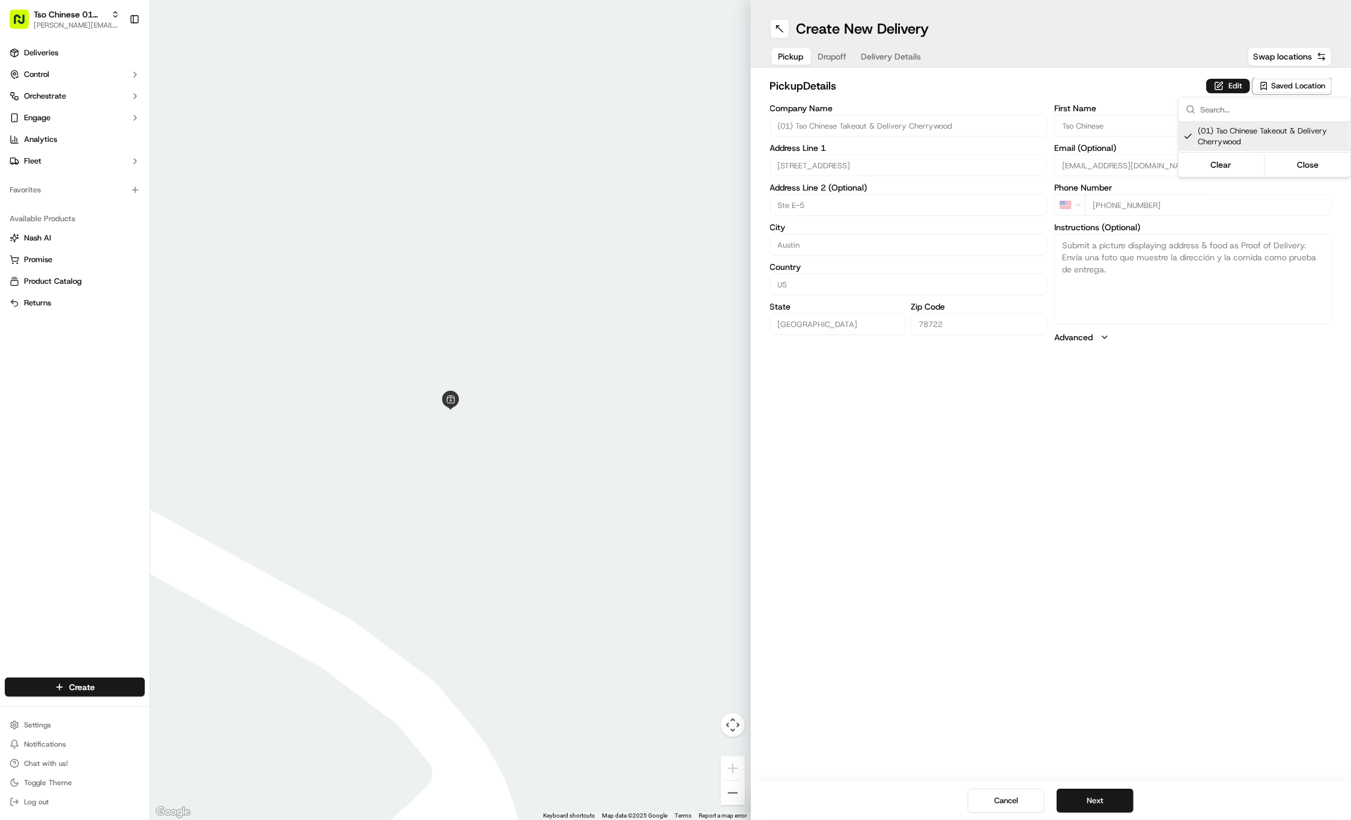
click at [836, 54] on html "Tso Chinese 01 Cherrywood [PERSON_NAME][EMAIL_ADDRESS][DOMAIN_NAME] Toggle Side…" at bounding box center [675, 410] width 1351 height 820
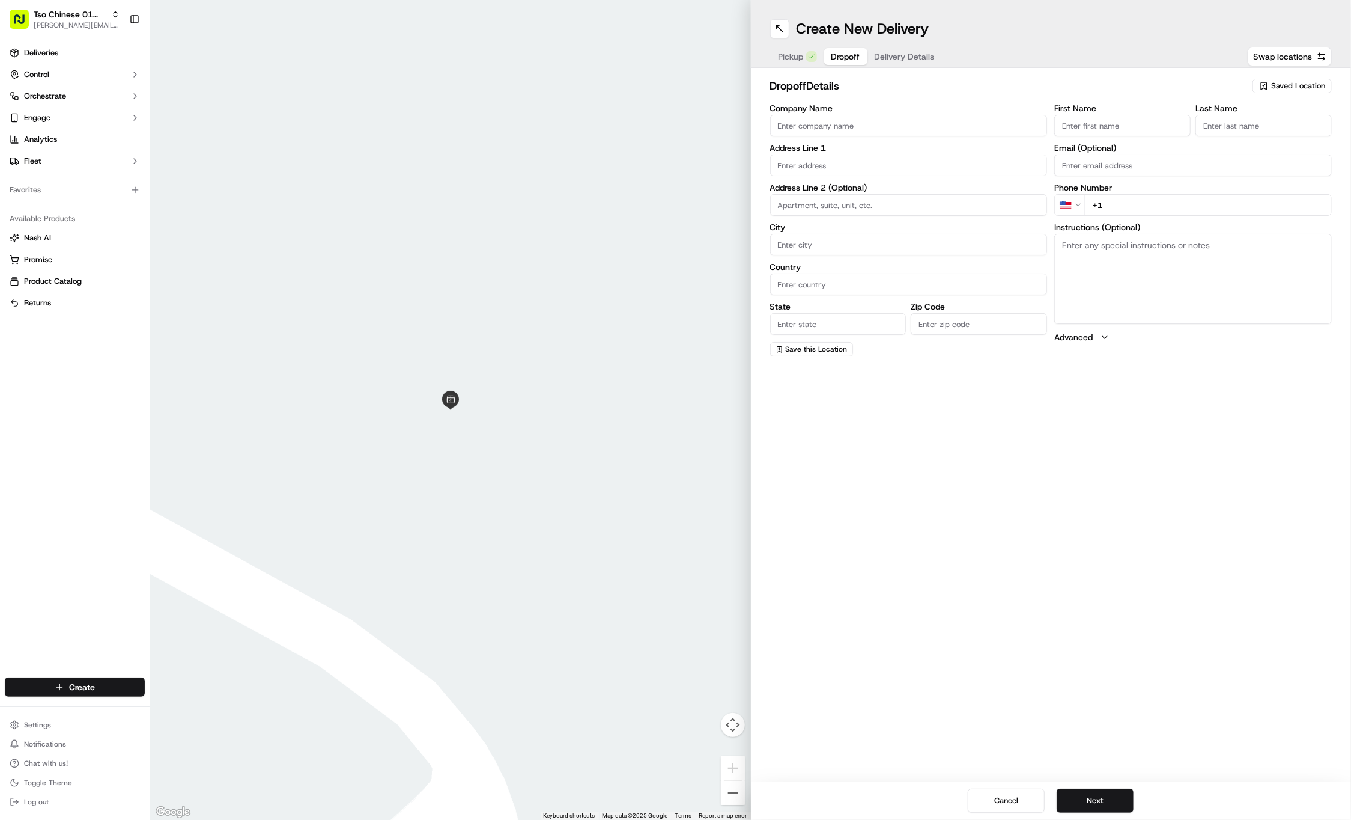
click at [836, 54] on span "Dropoff" at bounding box center [846, 56] width 29 height 12
click at [1094, 126] on input "First Name" at bounding box center [1123, 126] width 136 height 22
paste input "Sarah Mason"
type input "Sarah Mason"
type input ".."
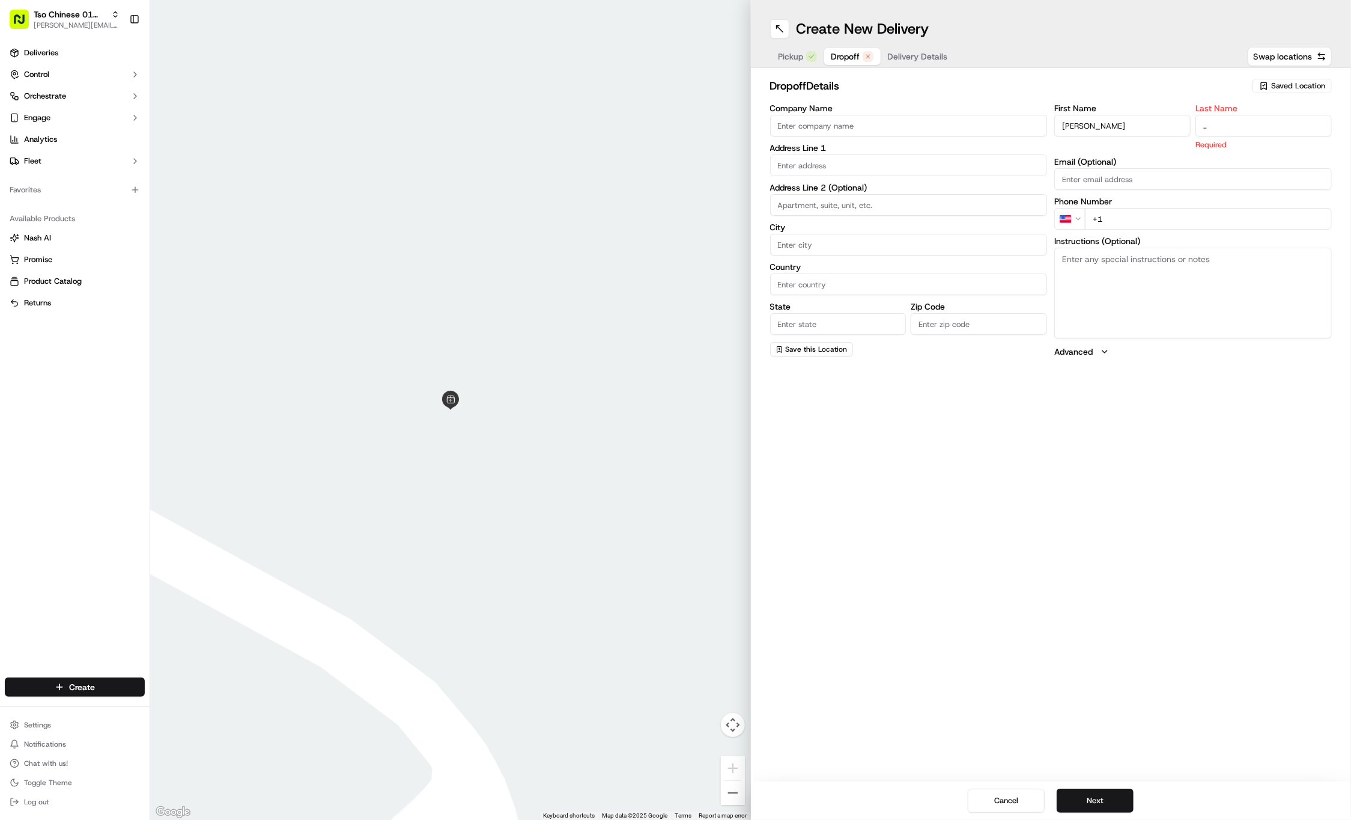
click at [1166, 221] on div "First Name Sarah Mason Last Name .. Required Email (Optional) Phone Number US +…" at bounding box center [1194, 231] width 278 height 254
click at [1185, 212] on input "+1" at bounding box center [1208, 205] width 247 height 22
paste input "214 686 7808"
type input "+1 214 686 7808"
click at [901, 159] on input "text" at bounding box center [909, 165] width 278 height 22
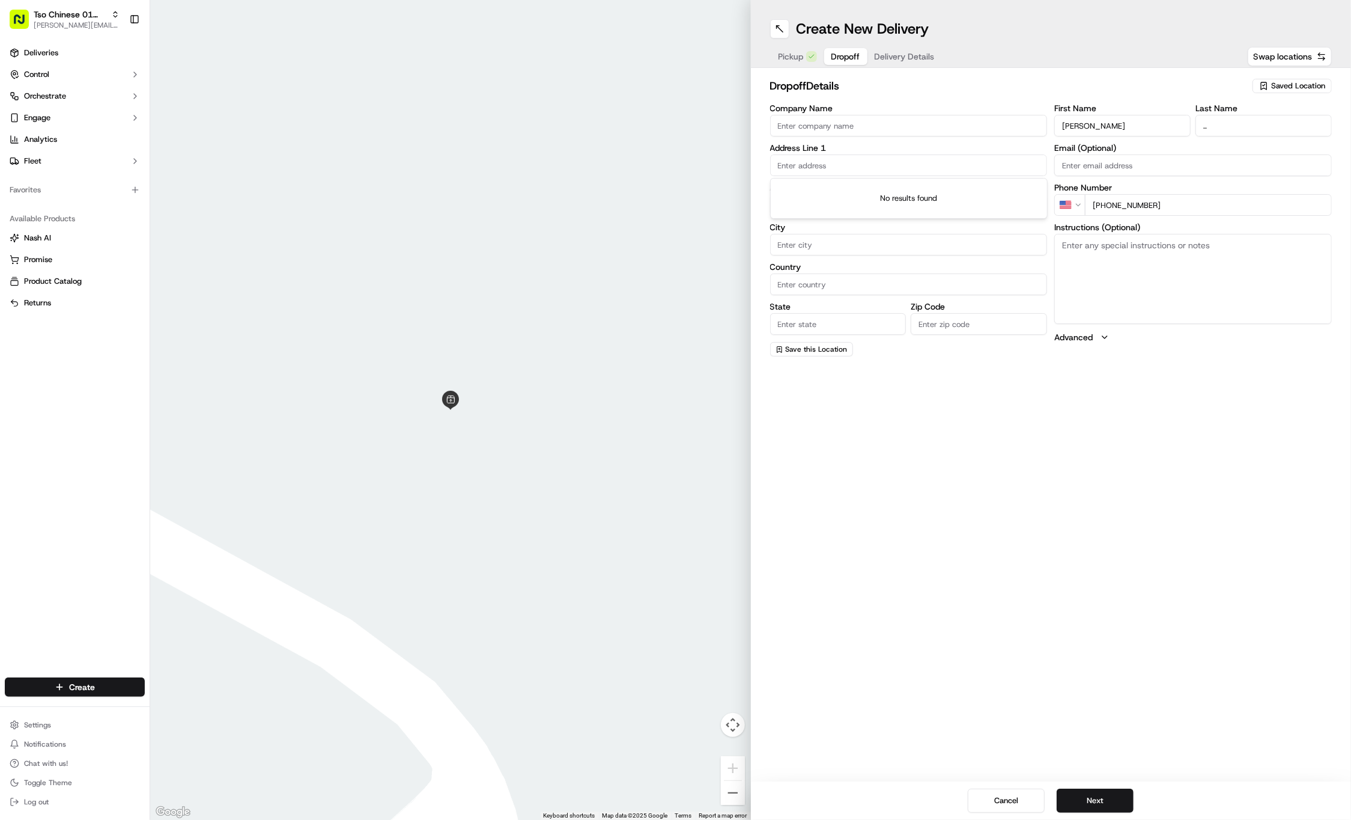
paste input "4802 Star Jasmine Dr"
click at [907, 187] on div "4802 Star Jasmine Drive, Austin, TX" at bounding box center [909, 190] width 272 height 18
type input "4802 Star Jasmine Dr, Austin, TX 78723, USA"
type input "Austin"
type input "[GEOGRAPHIC_DATA]"
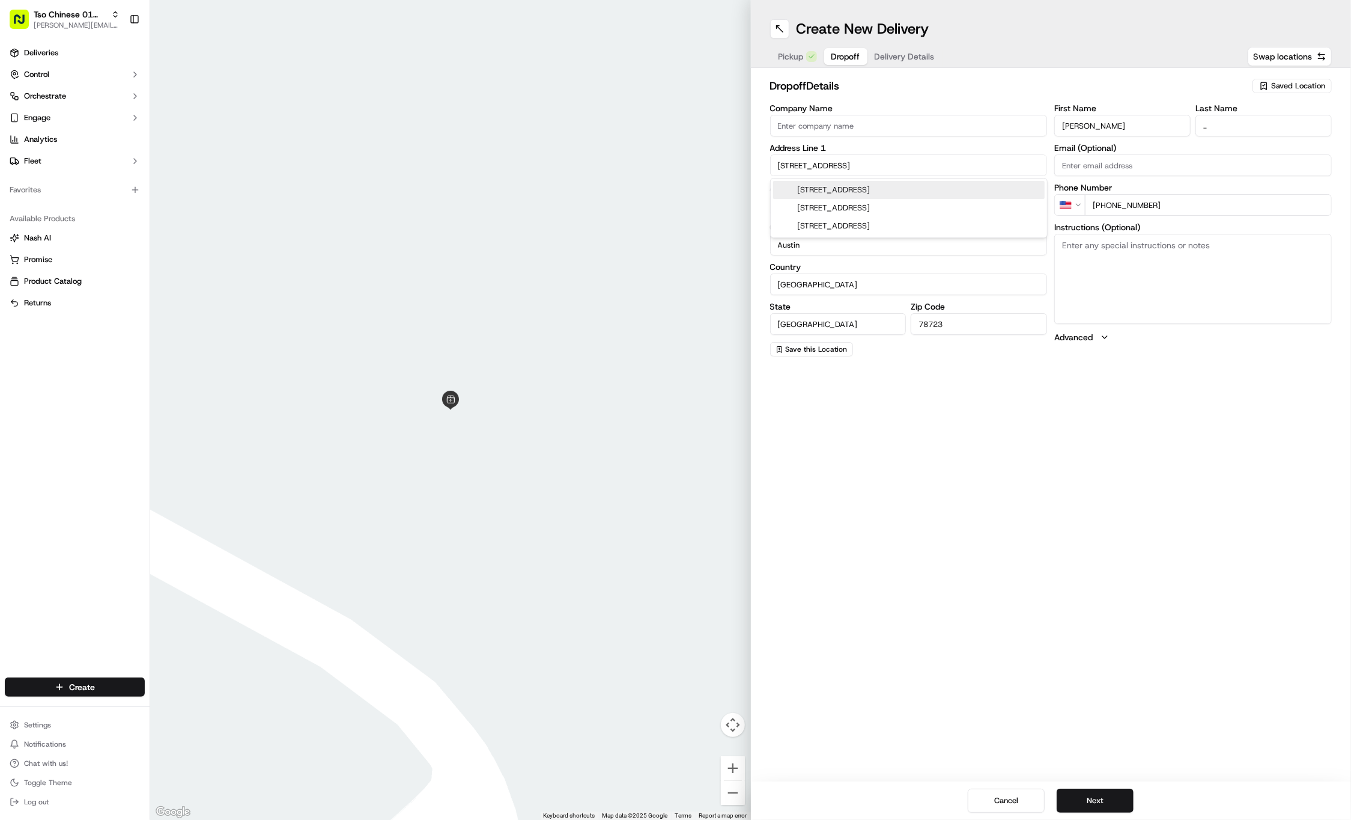
type input "[GEOGRAPHIC_DATA]"
type input "78723"
type input "4802 Star Jasmine Drive"
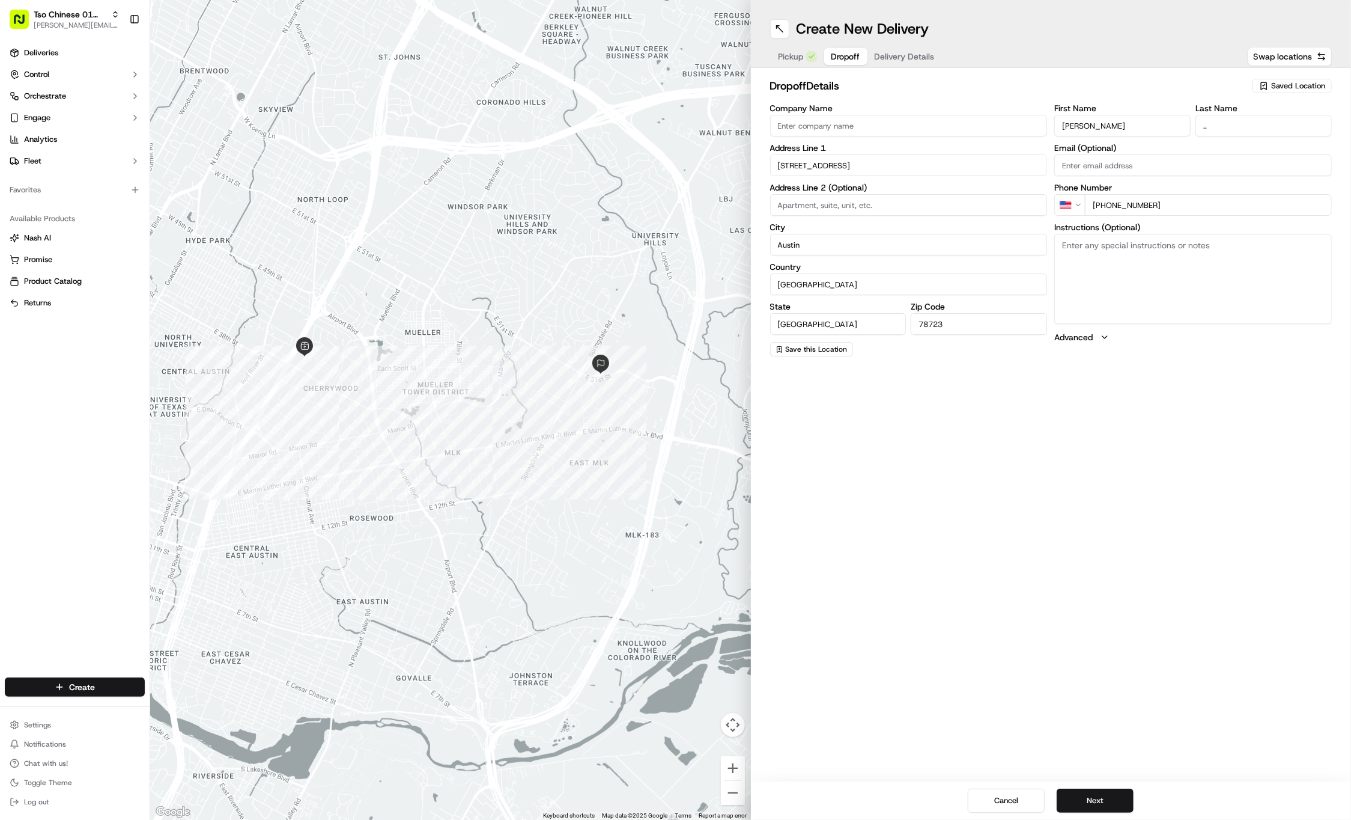
click at [909, 58] on span "Delivery Details" at bounding box center [905, 56] width 60 height 12
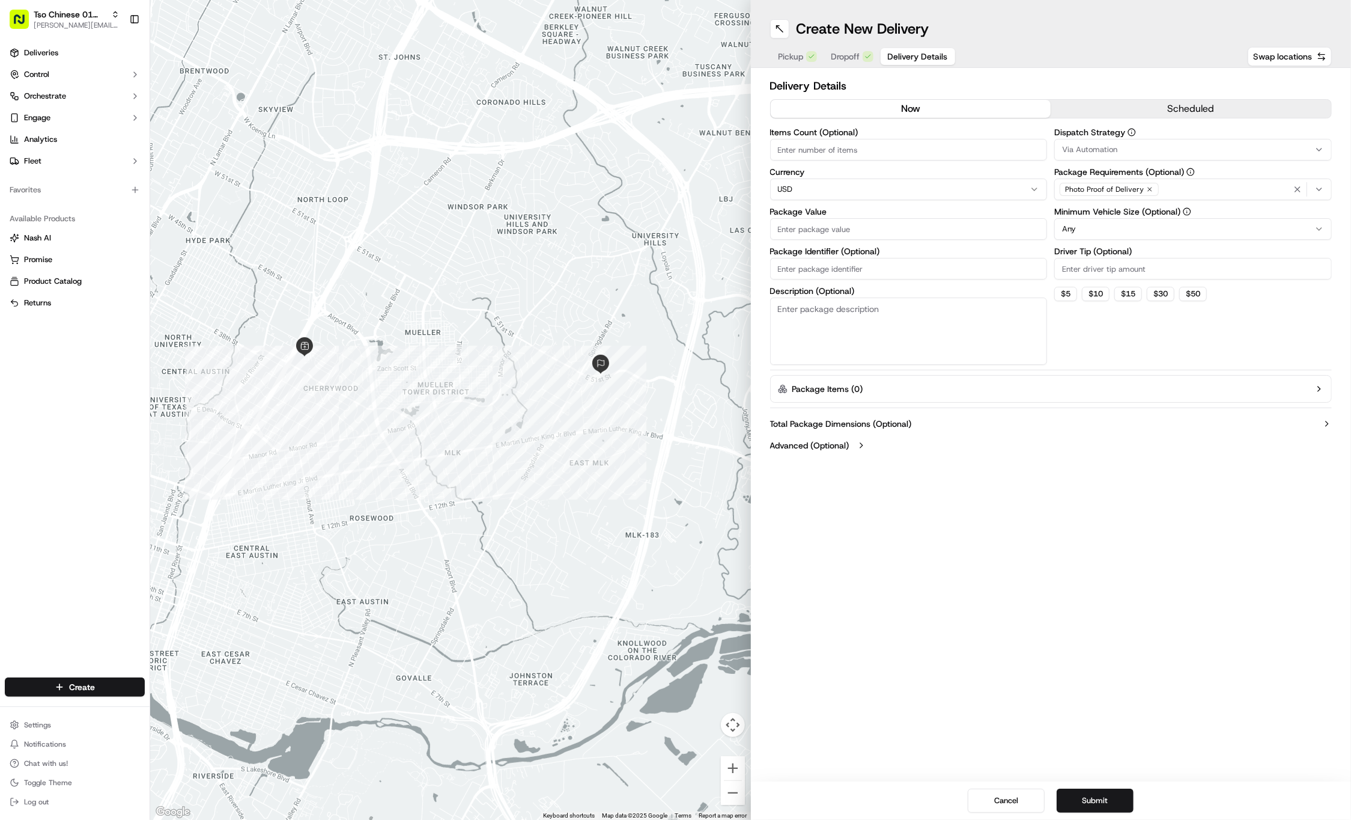
click at [1238, 157] on button "Via Automation" at bounding box center [1194, 150] width 278 height 22
click at [1183, 212] on span "Tso Cherrywood Strategy" at bounding box center [1149, 215] width 148 height 11
click at [1149, 48] on html "Tso Chinese 01 Cherrywood jason@tsochinese.com Toggle Sidebar Deliveries Contro…" at bounding box center [675, 410] width 1351 height 820
click at [1146, 187] on icon "button" at bounding box center [1149, 189] width 7 height 7
click at [1145, 187] on div "Select requirements" at bounding box center [1194, 189] width 272 height 11
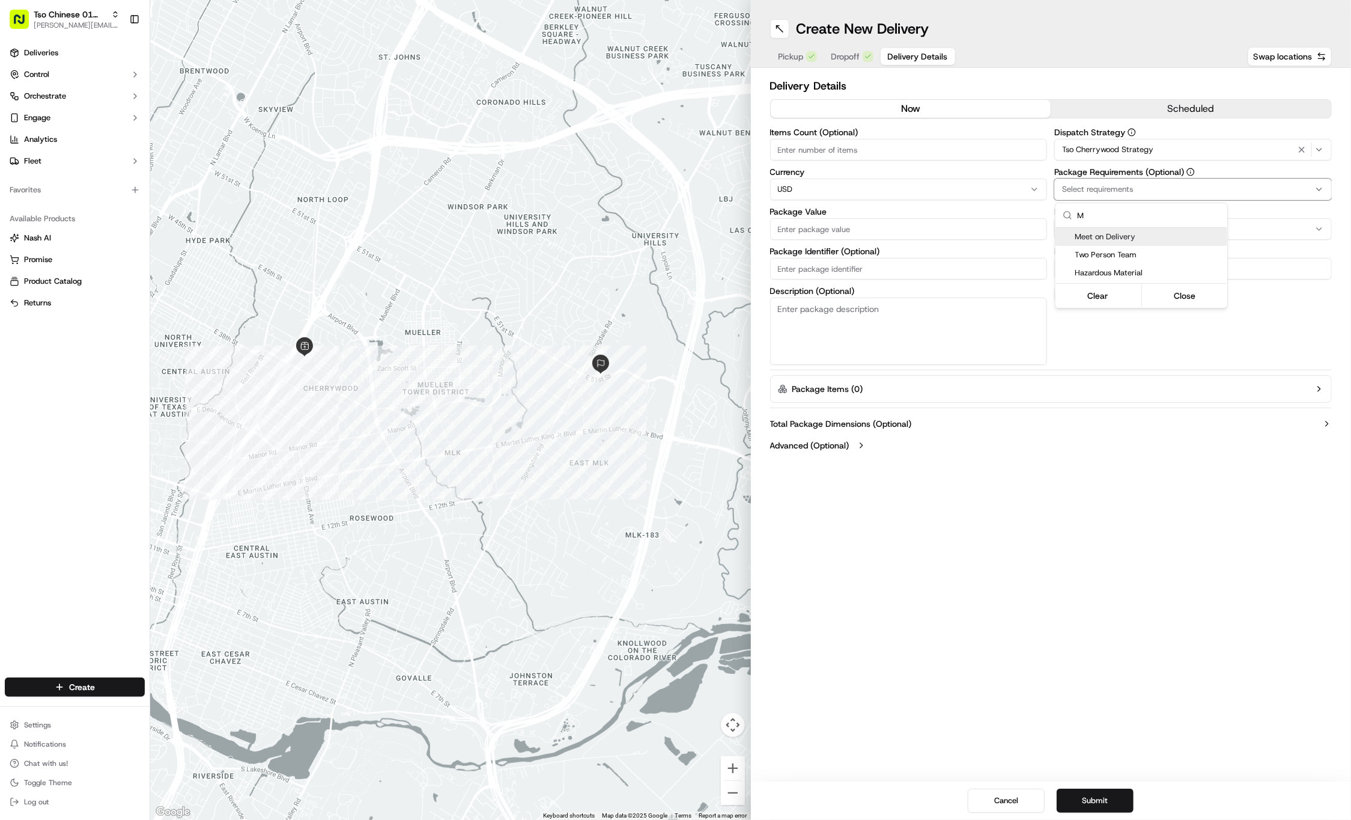
type input "M"
click at [1137, 238] on span "Meet on Delivery" at bounding box center [1149, 236] width 148 height 11
click at [1127, 71] on html "Tso Chinese 01 Cherrywood jason@tsochinese.com Toggle Sidebar Deliveries Contro…" at bounding box center [675, 410] width 1351 height 820
click at [1123, 267] on input "Driver Tip (Optional)" at bounding box center [1194, 269] width 278 height 22
type input "2"
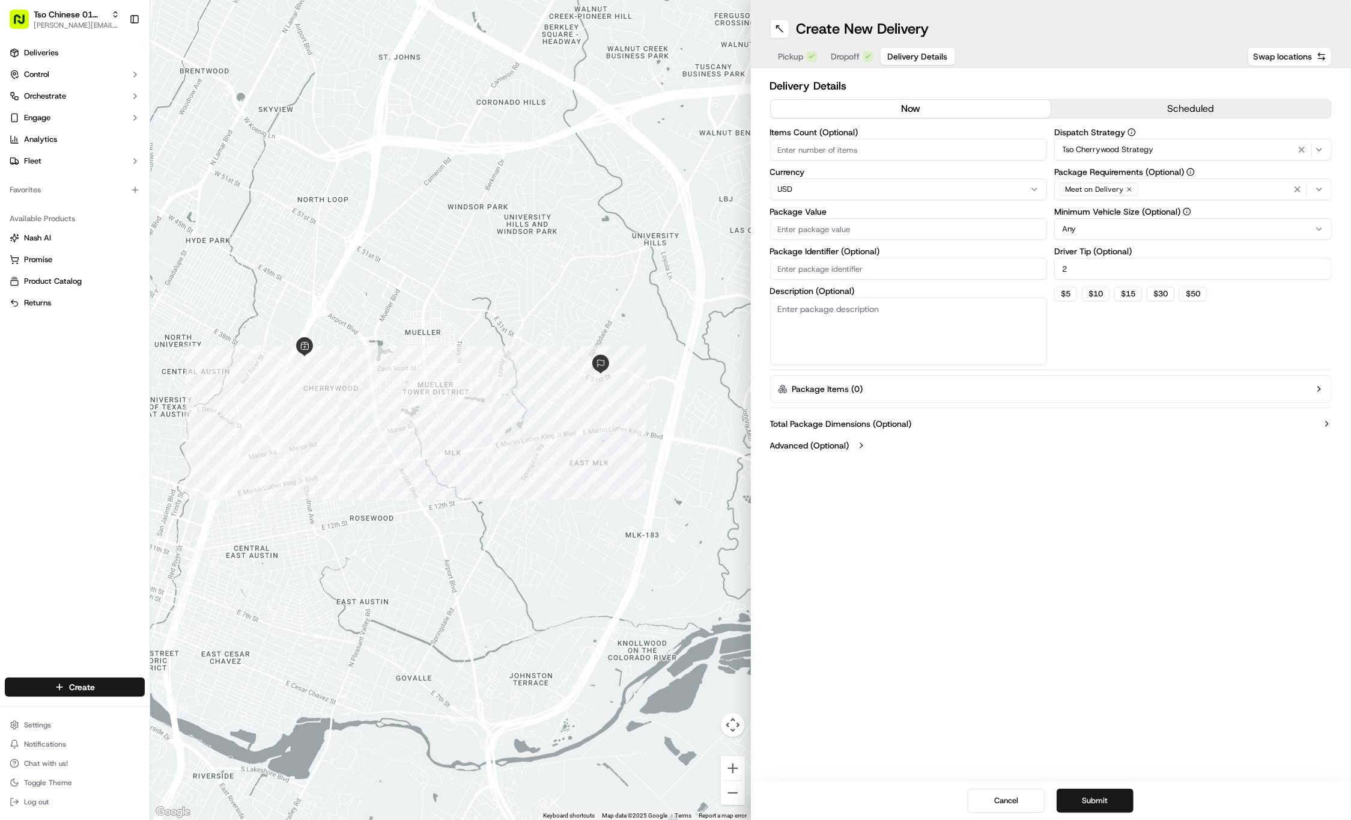
click at [945, 212] on label "Package Value" at bounding box center [909, 211] width 278 height 8
click at [945, 218] on input "Package Value" at bounding box center [909, 229] width 278 height 22
type input "38.86"
click at [930, 272] on input "Package Identifier (Optional)" at bounding box center [909, 269] width 278 height 22
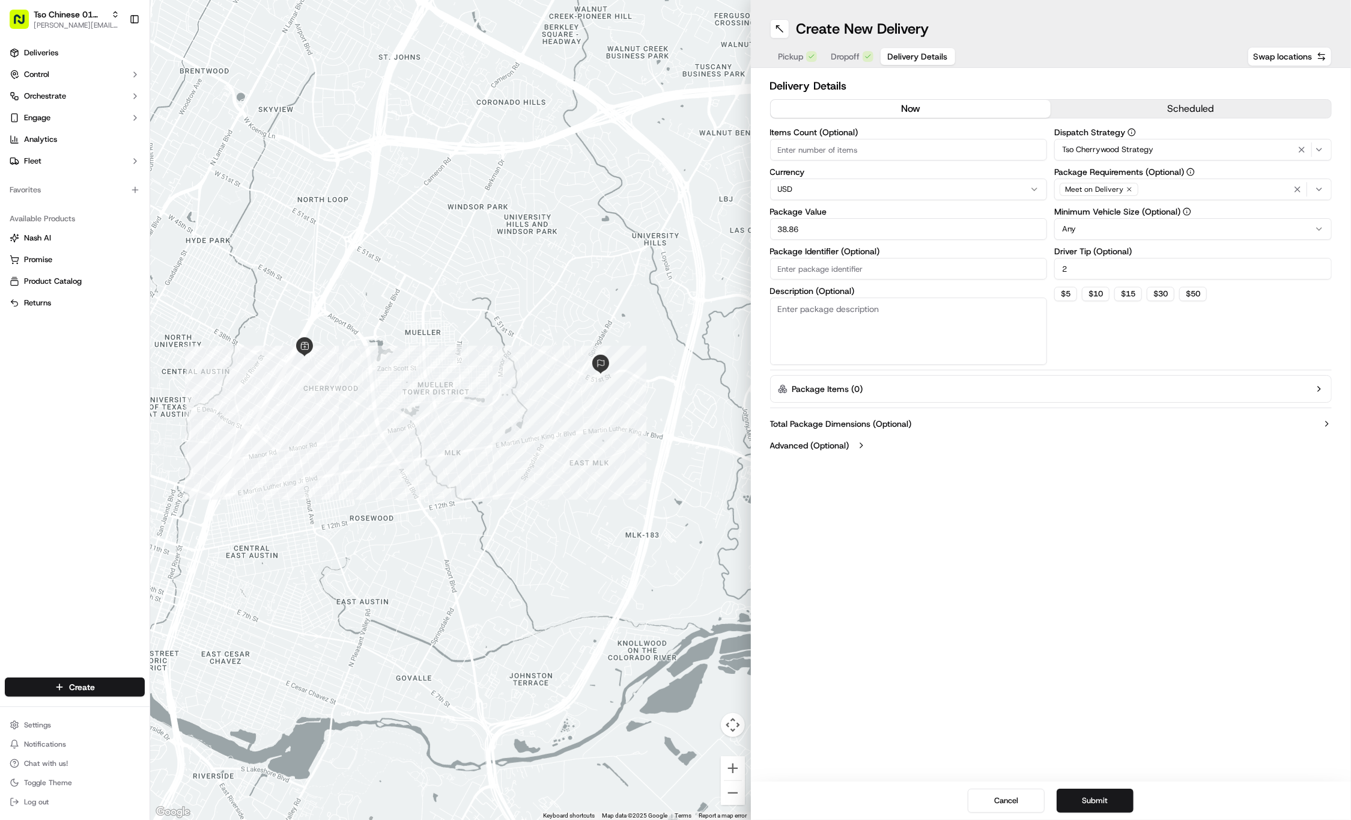
paste input "#VP0SPCN"
type input "#VP0SPCN"
click at [1089, 799] on button "Submit" at bounding box center [1095, 800] width 77 height 24
